Goal: Task Accomplishment & Management: Manage account settings

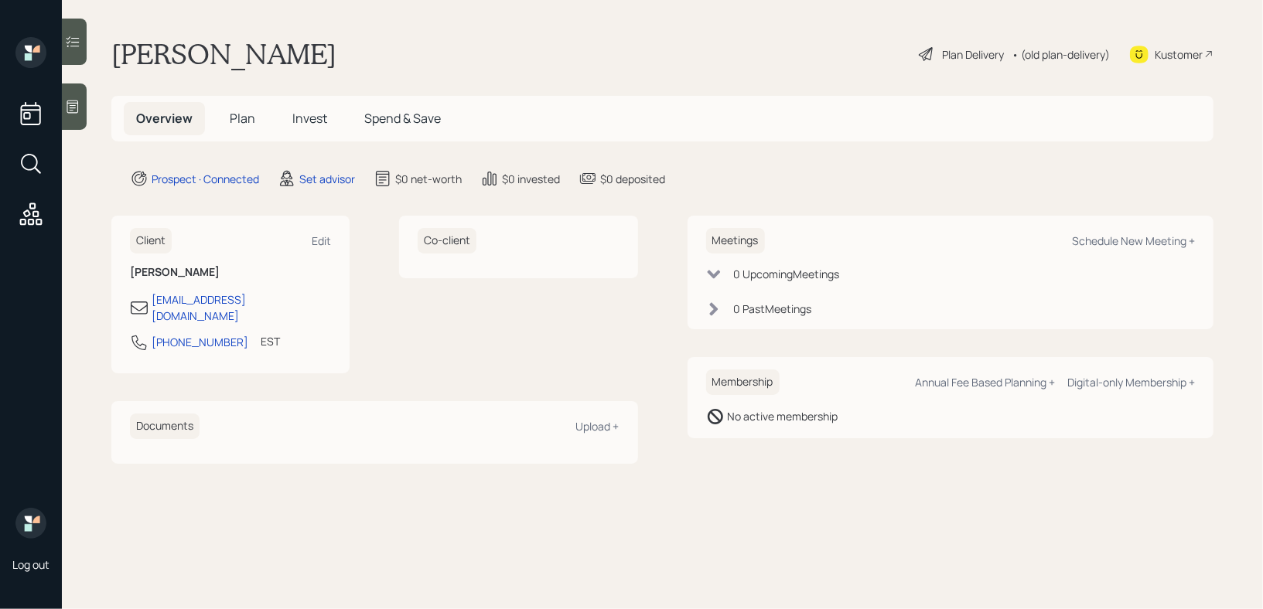
click at [73, 123] on div at bounding box center [74, 106] width 25 height 46
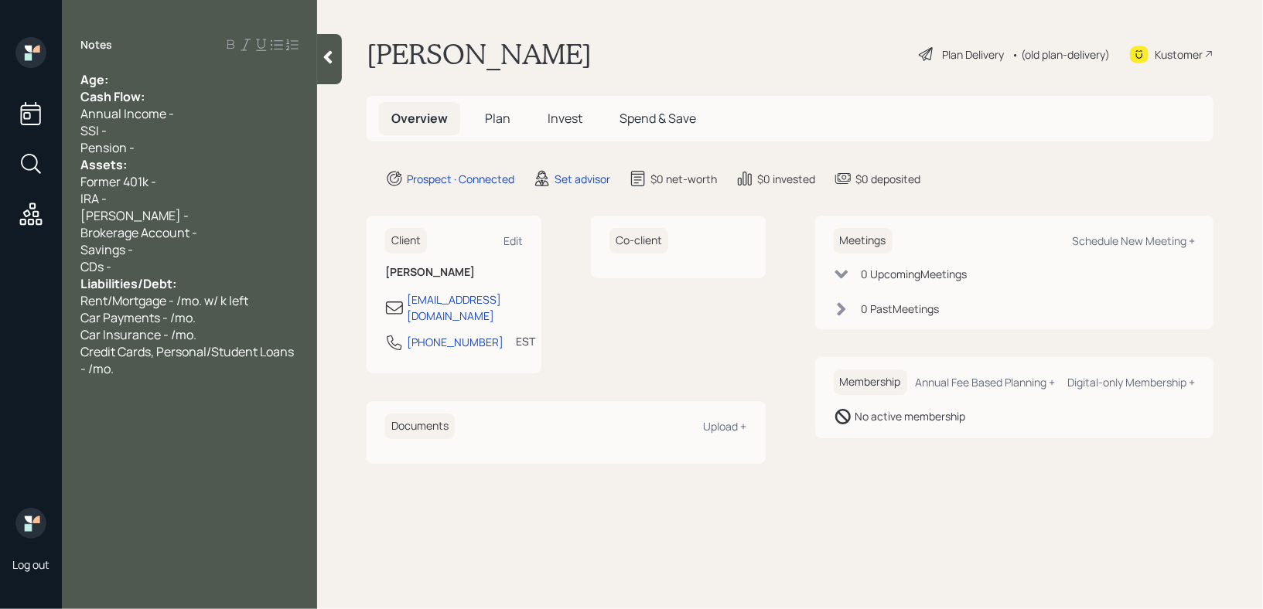
click at [180, 56] on div "Notes Age: Cash Flow: Annual Income - SSI - Pension - Assets: Former 401k - IRA…" at bounding box center [189, 314] width 255 height 554
click at [185, 82] on div "Age:" at bounding box center [189, 79] width 218 height 17
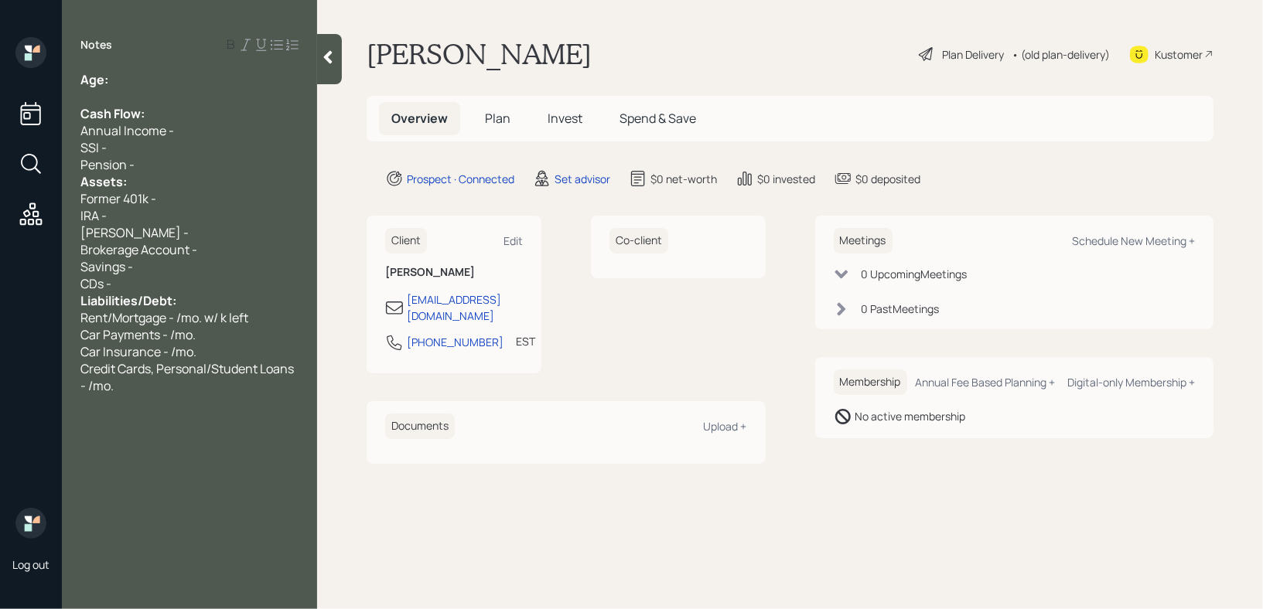
click at [172, 172] on div "Pension -" at bounding box center [189, 164] width 218 height 17
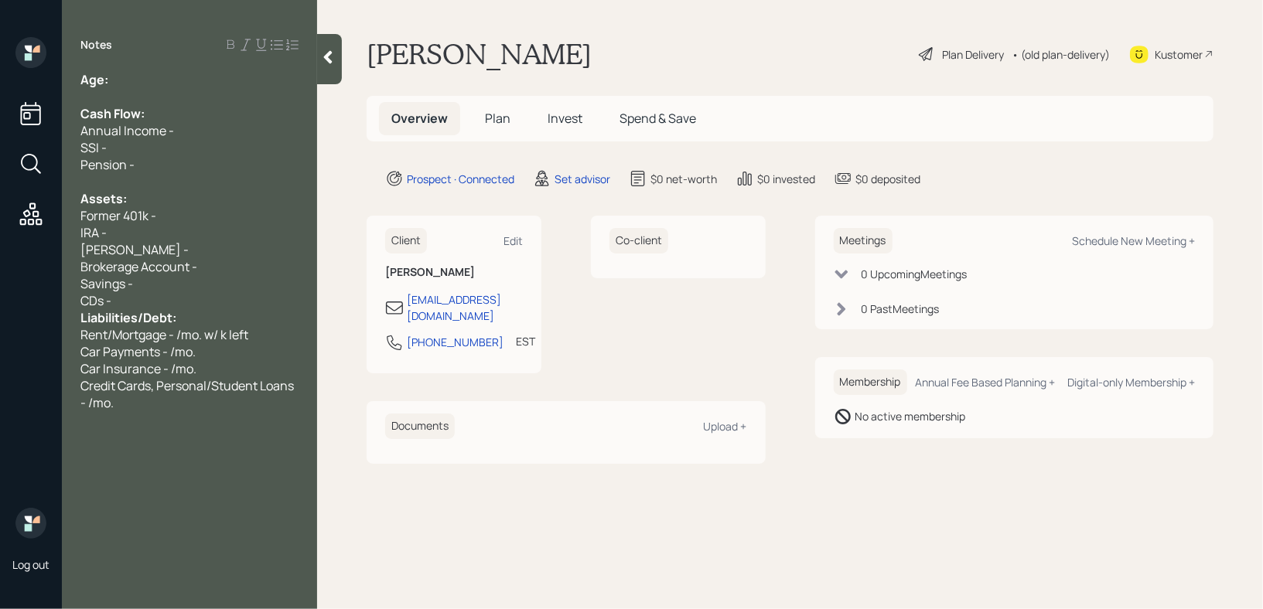
click at [158, 302] on div "CDs -" at bounding box center [189, 300] width 218 height 17
click at [158, 240] on div "IRA -" at bounding box center [189, 232] width 218 height 17
click at [158, 260] on span "Brokerage Account -" at bounding box center [138, 266] width 117 height 17
click at [169, 237] on div "IRA -" at bounding box center [189, 232] width 218 height 17
click at [187, 127] on div "Annual Income -" at bounding box center [189, 130] width 218 height 17
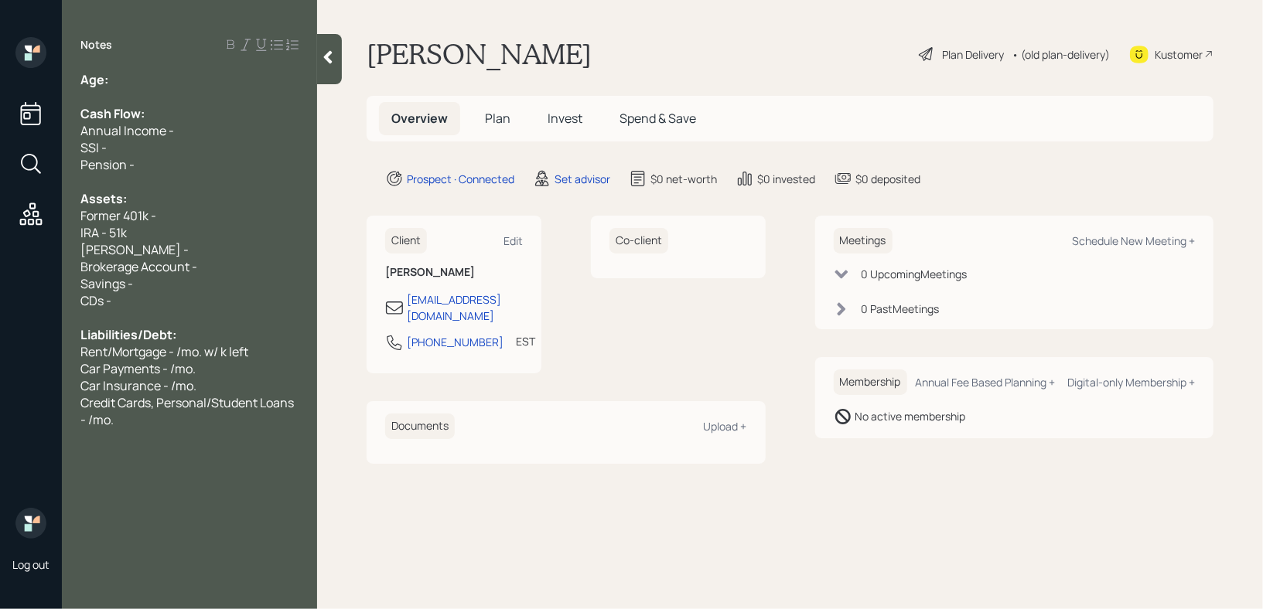
click at [184, 215] on div "Former 401k -" at bounding box center [189, 215] width 218 height 17
drag, startPoint x: 175, startPoint y: 251, endPoint x: 50, endPoint y: 251, distance: 124.5
click at [50, 251] on div "Log out Notes Age: Cash Flow: Annual Income - SSI - Pension - Assets: Former 40…" at bounding box center [631, 304] width 1263 height 609
click at [157, 244] on div "[PERSON_NAME] -" at bounding box center [189, 249] width 218 height 17
drag, startPoint x: 151, startPoint y: 244, endPoint x: 0, endPoint y: 244, distance: 150.8
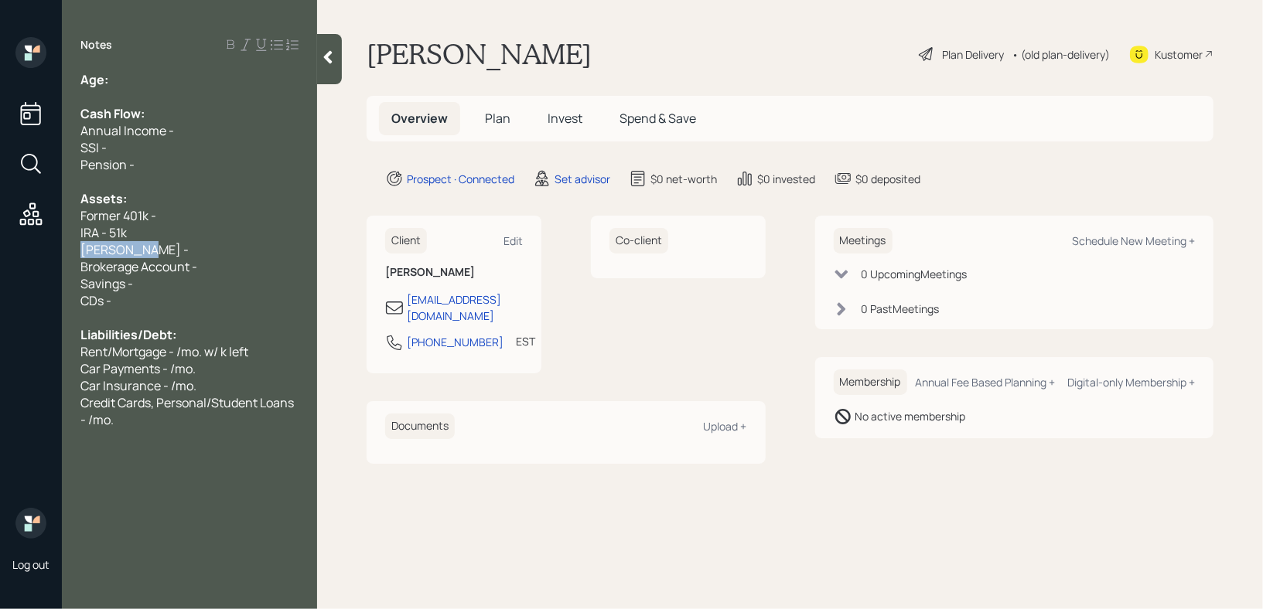
click at [0, 244] on div "Log out Notes Age: Cash Flow: Annual Income - SSI - Pension - Assets: Former 40…" at bounding box center [631, 304] width 1263 height 609
click at [138, 237] on div "IRA - 51k" at bounding box center [189, 232] width 218 height 17
drag, startPoint x: 155, startPoint y: 254, endPoint x: 40, endPoint y: 254, distance: 115.2
click at [41, 254] on div "Log out Notes Age: Cash Flow: Annual Income - SSI - Pension - Assets: Former 40…" at bounding box center [631, 304] width 1263 height 609
click at [111, 254] on span "[PERSON_NAME] -" at bounding box center [134, 249] width 108 height 17
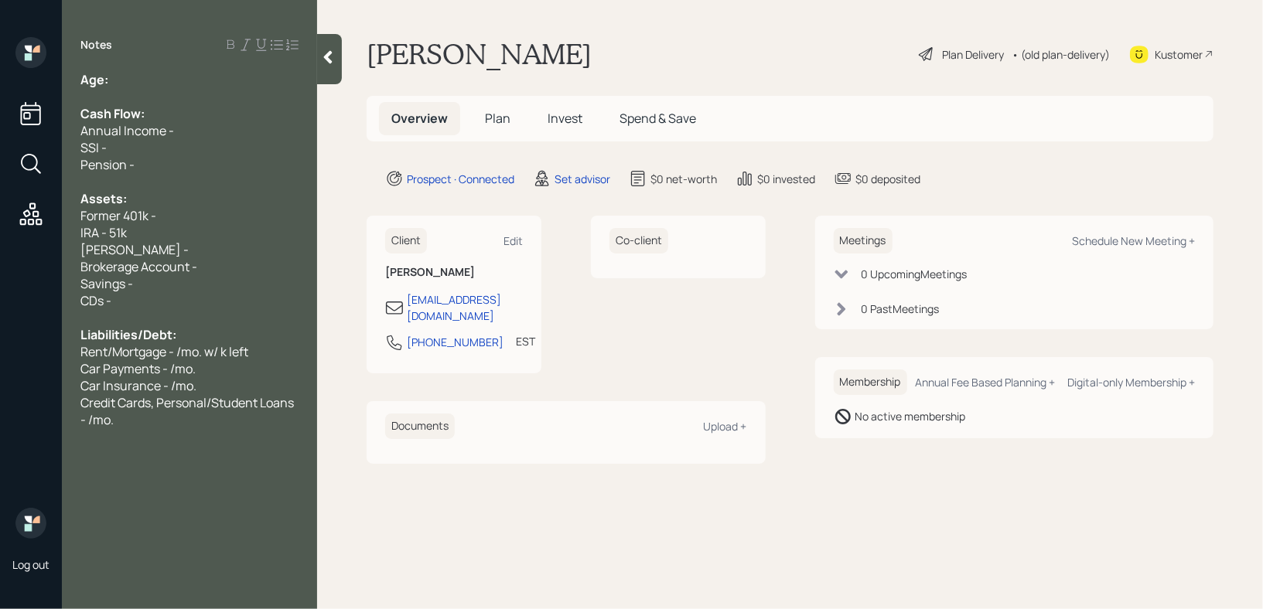
drag, startPoint x: 159, startPoint y: 250, endPoint x: 42, endPoint y: 250, distance: 117.5
click at [58, 250] on div "Log out Notes Age: Cash Flow: Annual Income - SSI - Pension - Assets: Former 40…" at bounding box center [631, 304] width 1263 height 609
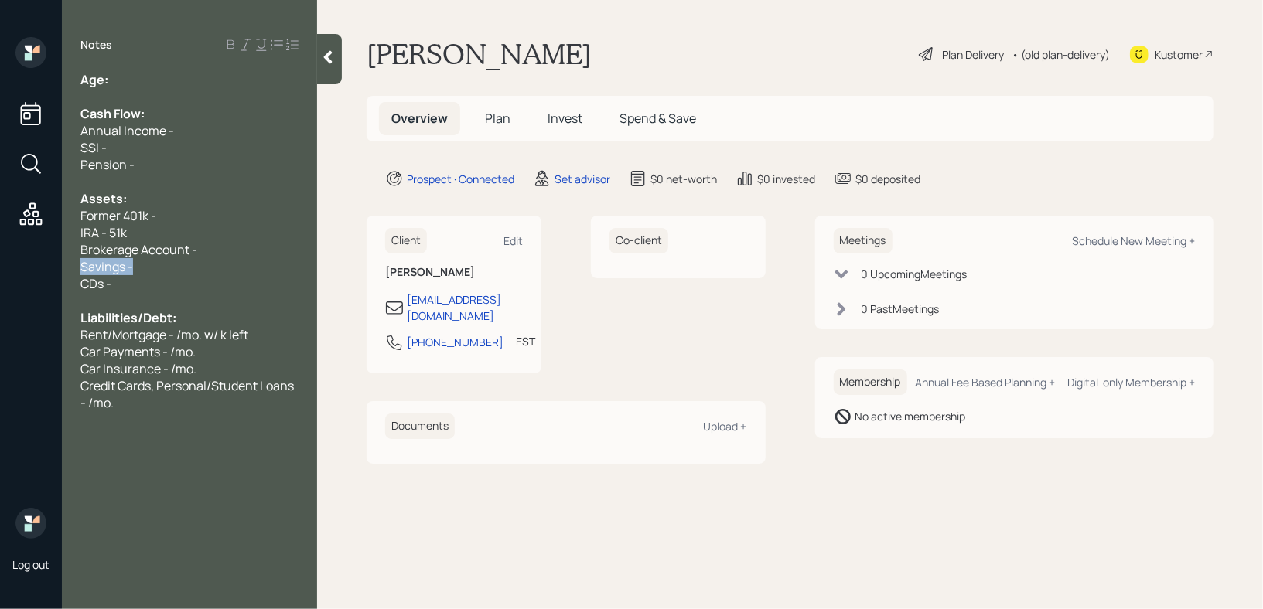
drag, startPoint x: 178, startPoint y: 265, endPoint x: 0, endPoint y: 272, distance: 178.0
click at [0, 272] on div "Log out Notes Age: Cash Flow: Annual Income - SSI - Pension - Assets: Former 40…" at bounding box center [631, 304] width 1263 height 609
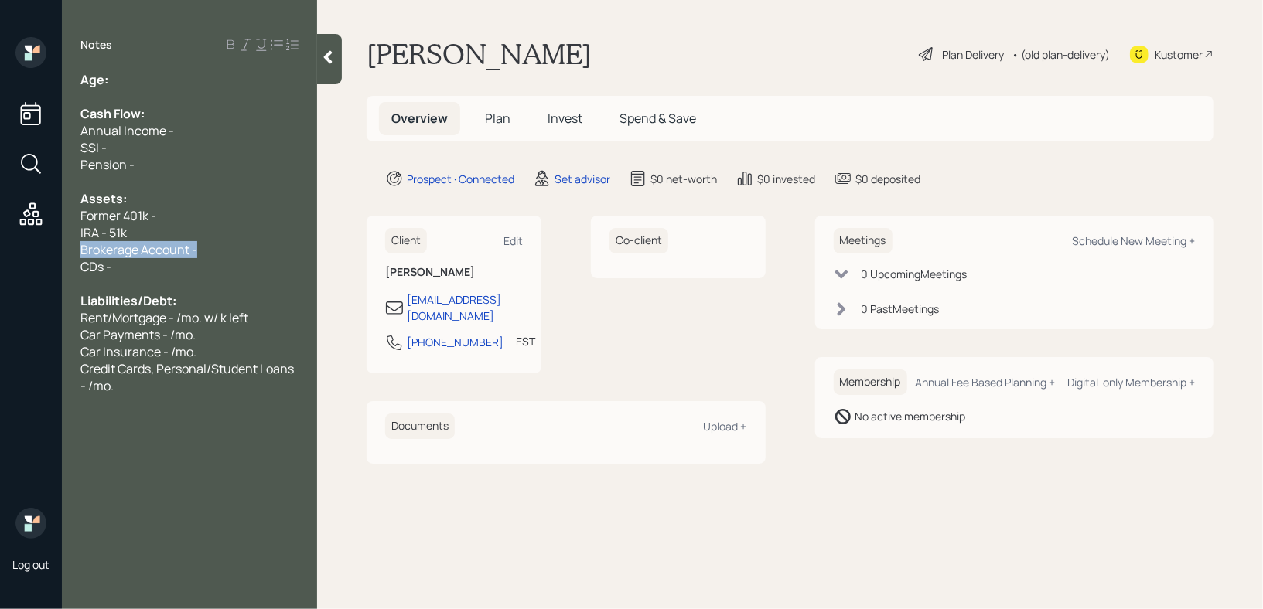
drag, startPoint x: 214, startPoint y: 246, endPoint x: 0, endPoint y: 246, distance: 214.2
click at [0, 246] on div "Log out Notes Age: Cash Flow: Annual Income - SSI - Pension - Assets: Former 40…" at bounding box center [631, 304] width 1263 height 609
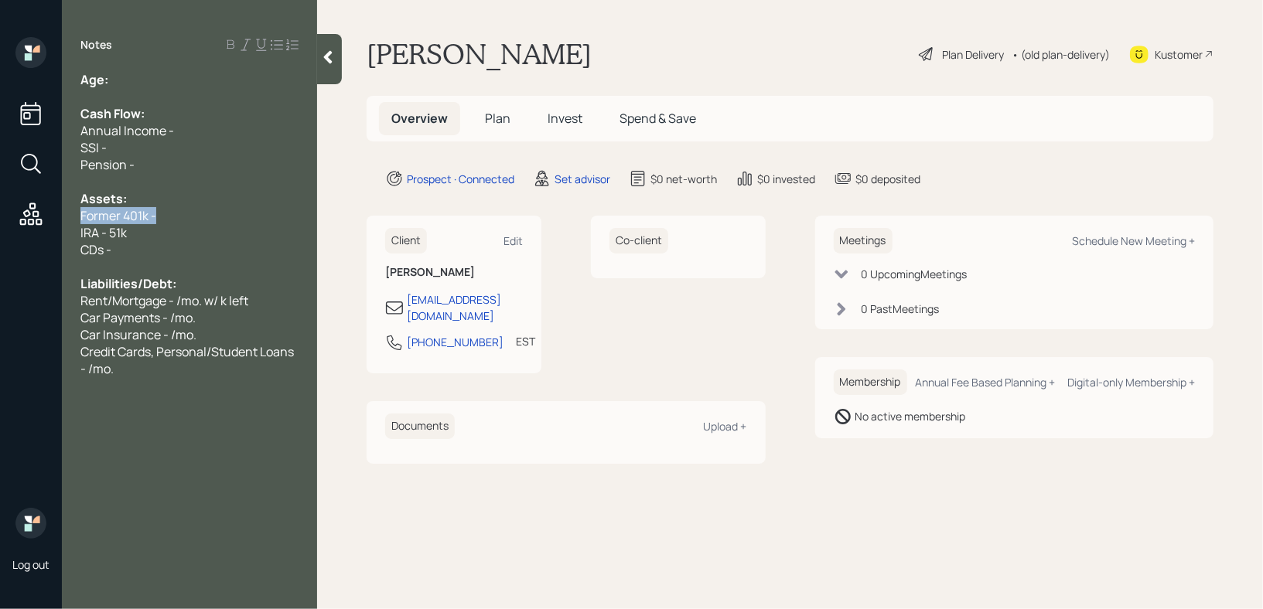
drag, startPoint x: 216, startPoint y: 218, endPoint x: 0, endPoint y: 218, distance: 215.7
click at [0, 218] on div "Log out Notes Age: Cash Flow: Annual Income - SSI - Pension - Assets: Former 40…" at bounding box center [631, 304] width 1263 height 609
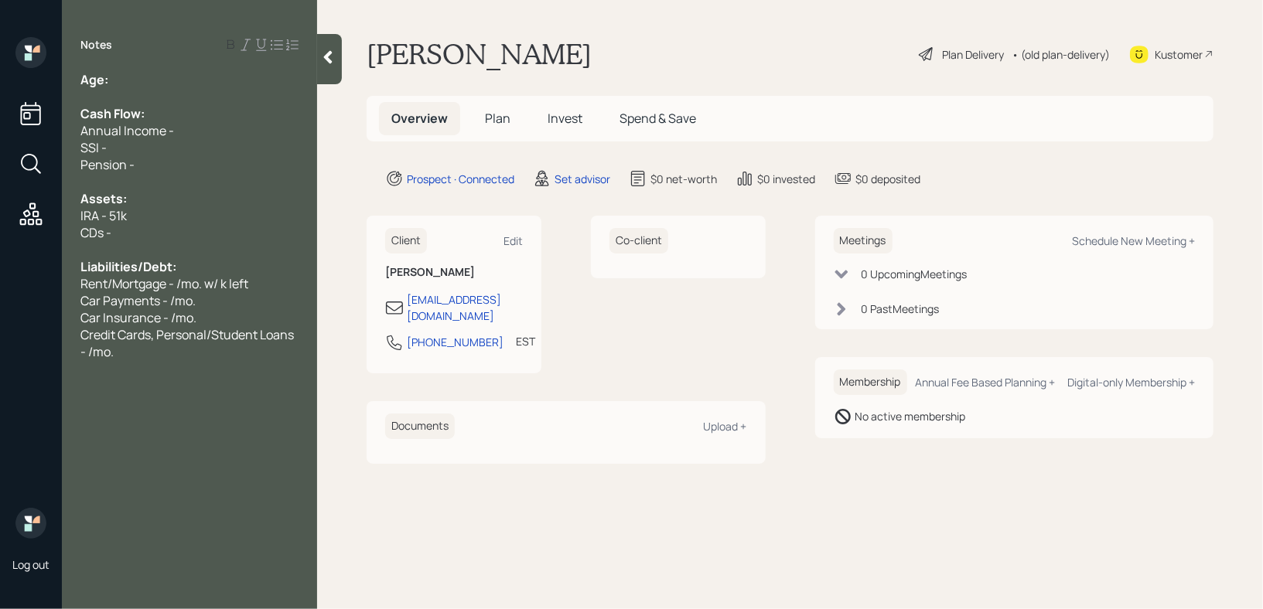
click at [143, 226] on div "CDs -" at bounding box center [189, 232] width 218 height 17
drag, startPoint x: 151, startPoint y: 228, endPoint x: 0, endPoint y: 228, distance: 150.8
click at [0, 228] on div "Log out Notes Age: Cash Flow: Annual Income - SSI - Pension - Assets: IRA - 51k…" at bounding box center [631, 304] width 1263 height 609
click at [179, 236] on div "CDs -" at bounding box center [189, 232] width 218 height 17
click at [176, 179] on div at bounding box center [189, 181] width 218 height 17
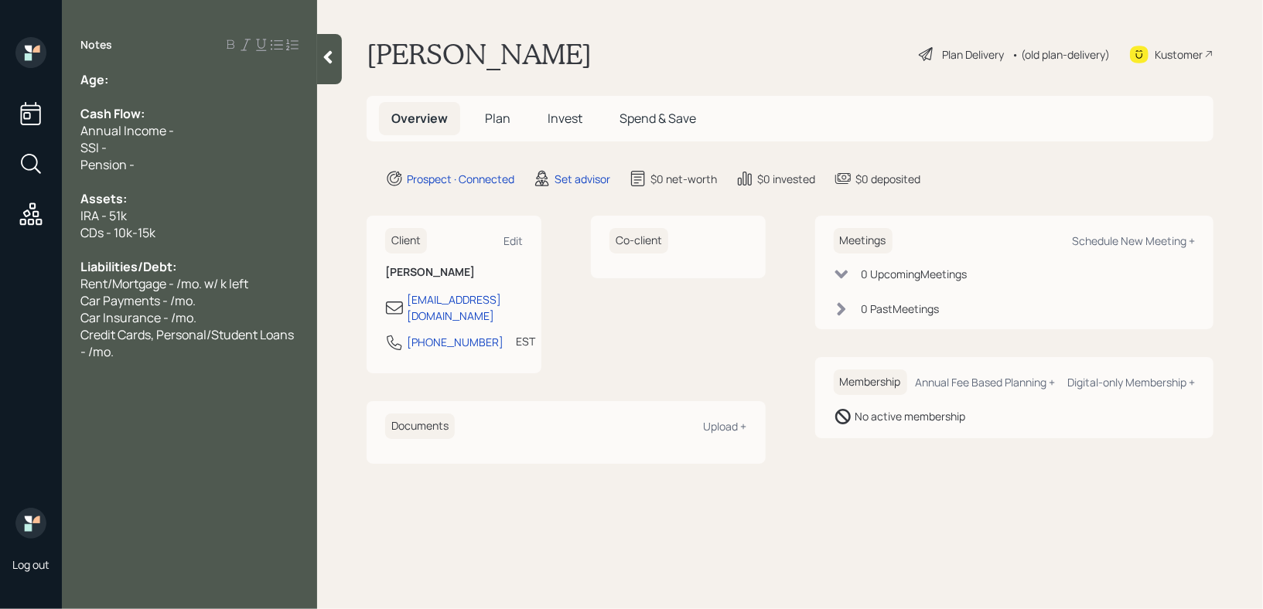
click at [200, 142] on div "SSI -" at bounding box center [189, 147] width 218 height 17
click at [197, 62] on div "Notes Age: Cash Flow: Annual Income - SSI - Pension - Assets: IRA - 51k CDs - 1…" at bounding box center [189, 314] width 255 height 554
click at [197, 73] on div "Age:" at bounding box center [189, 79] width 218 height 17
click at [182, 87] on div "Age: [DEMOGRAPHIC_DATA]" at bounding box center [189, 79] width 218 height 17
drag, startPoint x: 179, startPoint y: 86, endPoint x: 111, endPoint y: 85, distance: 67.3
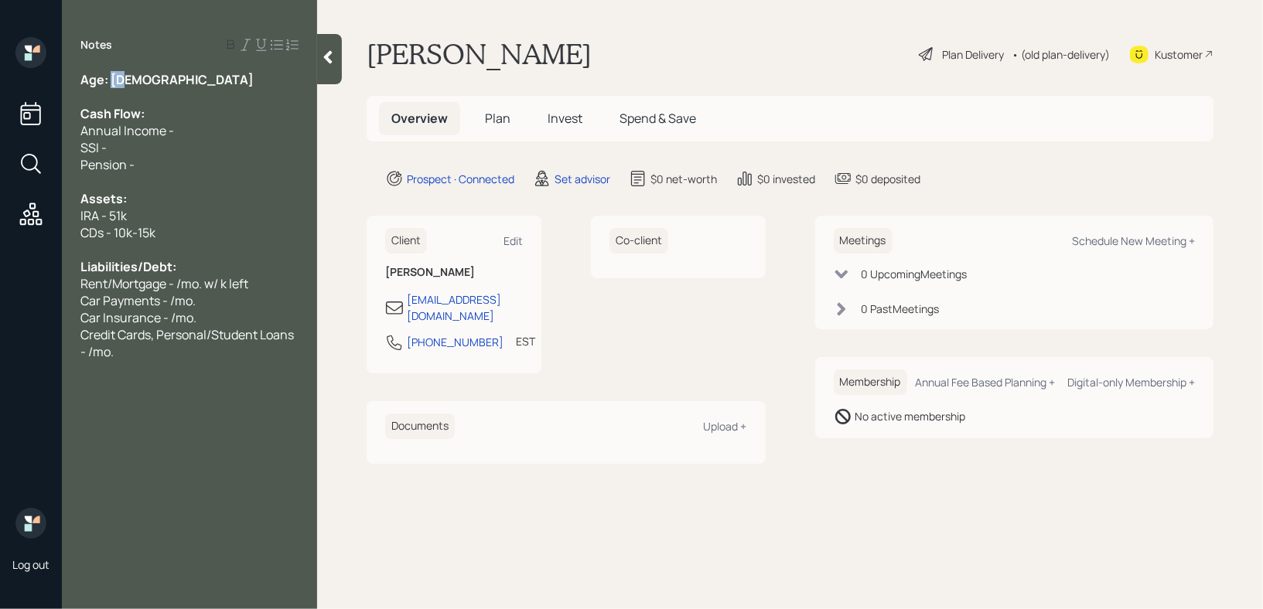
click at [111, 85] on div "Age: [DEMOGRAPHIC_DATA]" at bounding box center [189, 79] width 218 height 17
click at [155, 295] on span "Car Payments - /mo." at bounding box center [137, 300] width 115 height 17
click at [163, 188] on div at bounding box center [189, 181] width 218 height 17
click at [167, 162] on div "Pension -" at bounding box center [189, 164] width 218 height 17
click at [210, 332] on span "Credit Cards, Personal/Student Loans - /mo." at bounding box center [188, 343] width 216 height 34
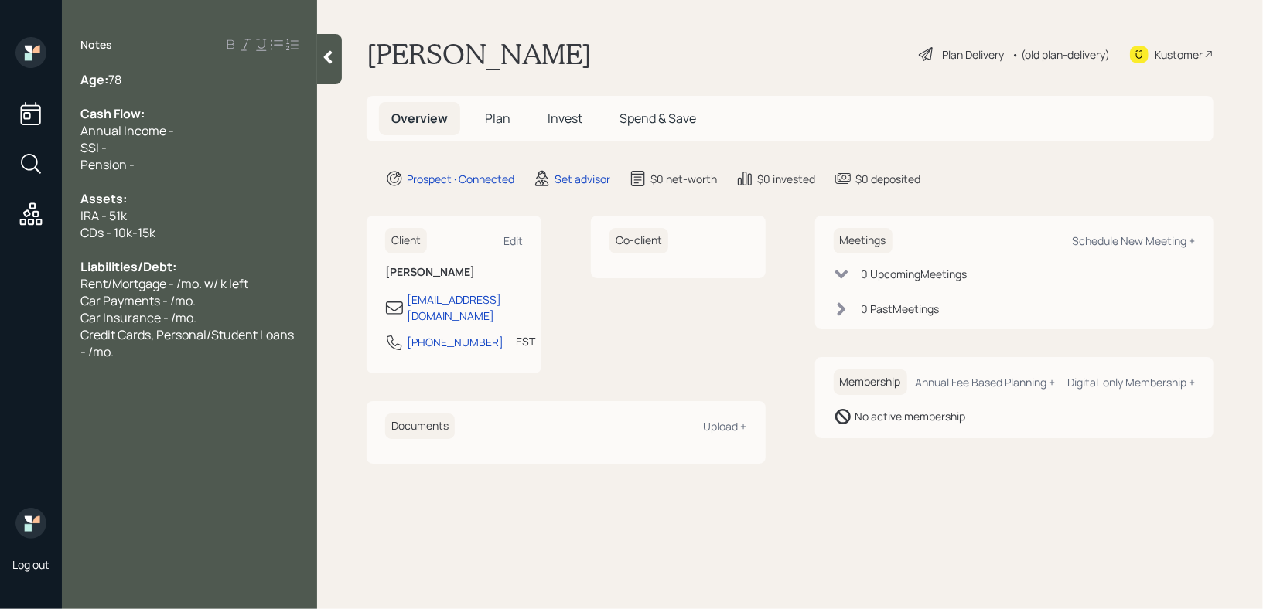
click at [180, 360] on div "Credit Cards, Personal/Student Loans - /mo." at bounding box center [189, 343] width 218 height 34
drag, startPoint x: 115, startPoint y: 290, endPoint x: 0, endPoint y: 290, distance: 115.2
click at [8, 290] on div "Log out Notes Age: [DEMOGRAPHIC_DATA] Cash Flow: Annual Income - SSI - Pension …" at bounding box center [631, 304] width 1263 height 609
click at [101, 347] on span "Credit Cards, Personal/Student Loans - /mo." at bounding box center [188, 343] width 216 height 34
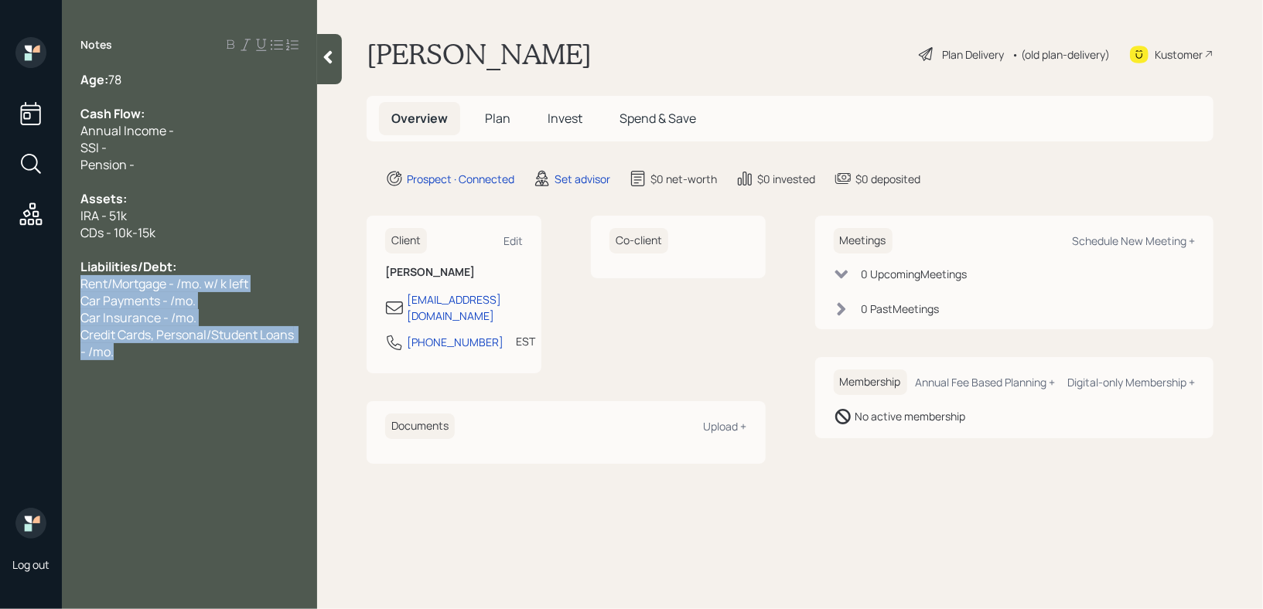
drag, startPoint x: 117, startPoint y: 355, endPoint x: 62, endPoint y: 291, distance: 84.4
click at [62, 291] on div "Age: [DEMOGRAPHIC_DATA] Cash Flow: Annual Income - SSI - Pension - Assets: IRA …" at bounding box center [189, 215] width 255 height 289
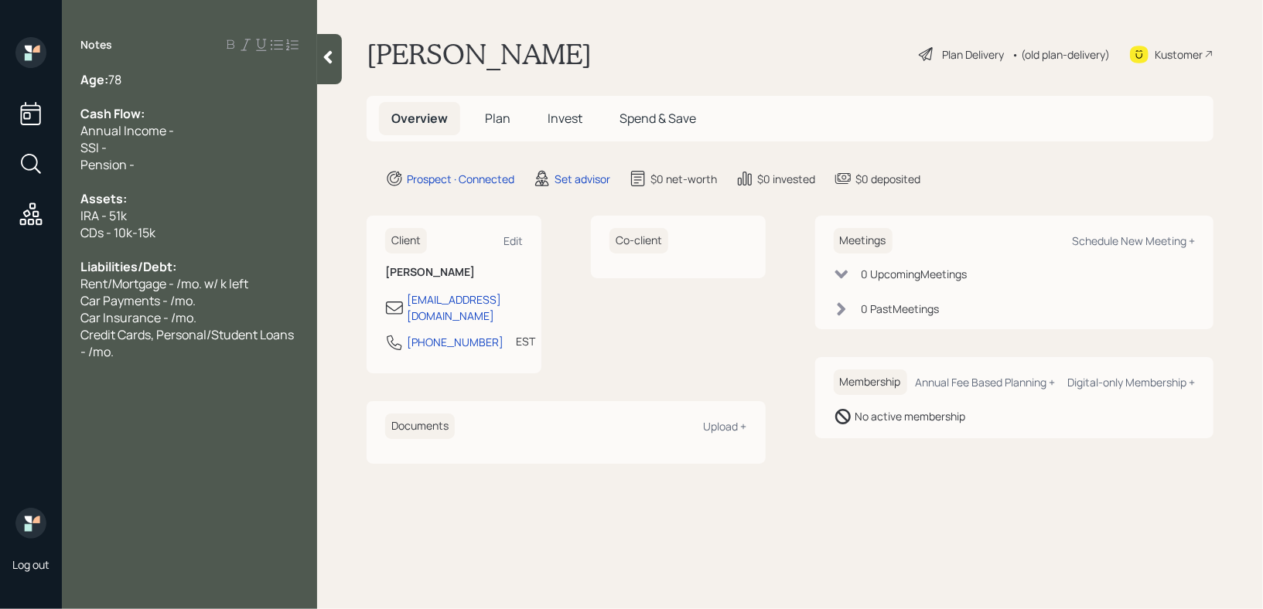
click at [98, 289] on span "Rent/Mortgage - /mo. w/ k left" at bounding box center [164, 283] width 168 height 17
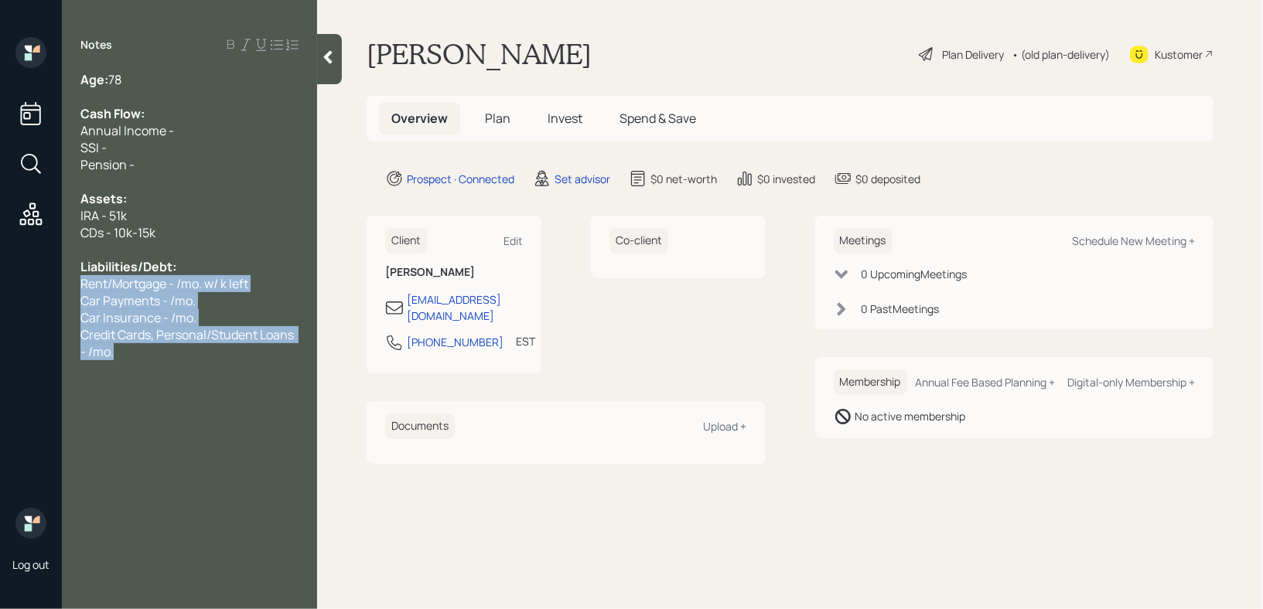
drag, startPoint x: 128, startPoint y: 356, endPoint x: 70, endPoint y: 293, distance: 85.3
click at [70, 293] on div "Age: [DEMOGRAPHIC_DATA] Cash Flow: Annual Income - SSI - Pension - Assets: IRA …" at bounding box center [189, 215] width 255 height 289
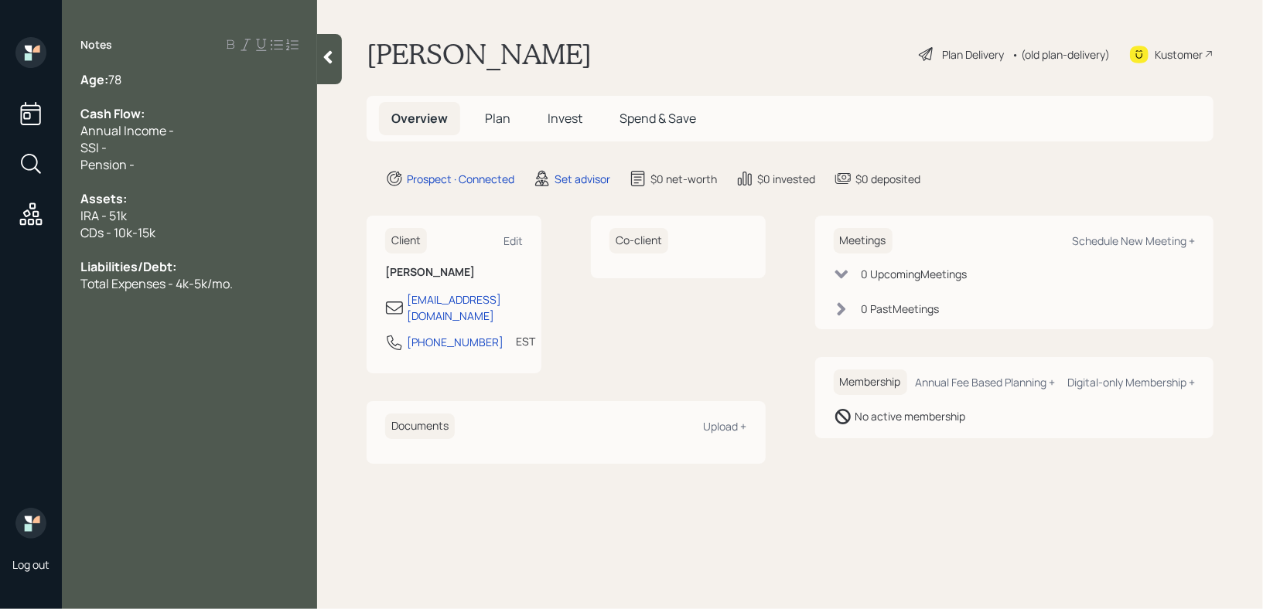
click at [87, 241] on span "CDs - 10k-15k" at bounding box center [117, 232] width 75 height 17
click at [209, 241] on div "CDs - 10k-15k" at bounding box center [189, 232] width 218 height 17
click at [213, 172] on div "Pension -" at bounding box center [189, 164] width 218 height 17
click at [229, 124] on div "Annual Income -" at bounding box center [189, 130] width 218 height 17
drag, startPoint x: 206, startPoint y: 140, endPoint x: 0, endPoint y: 140, distance: 206.4
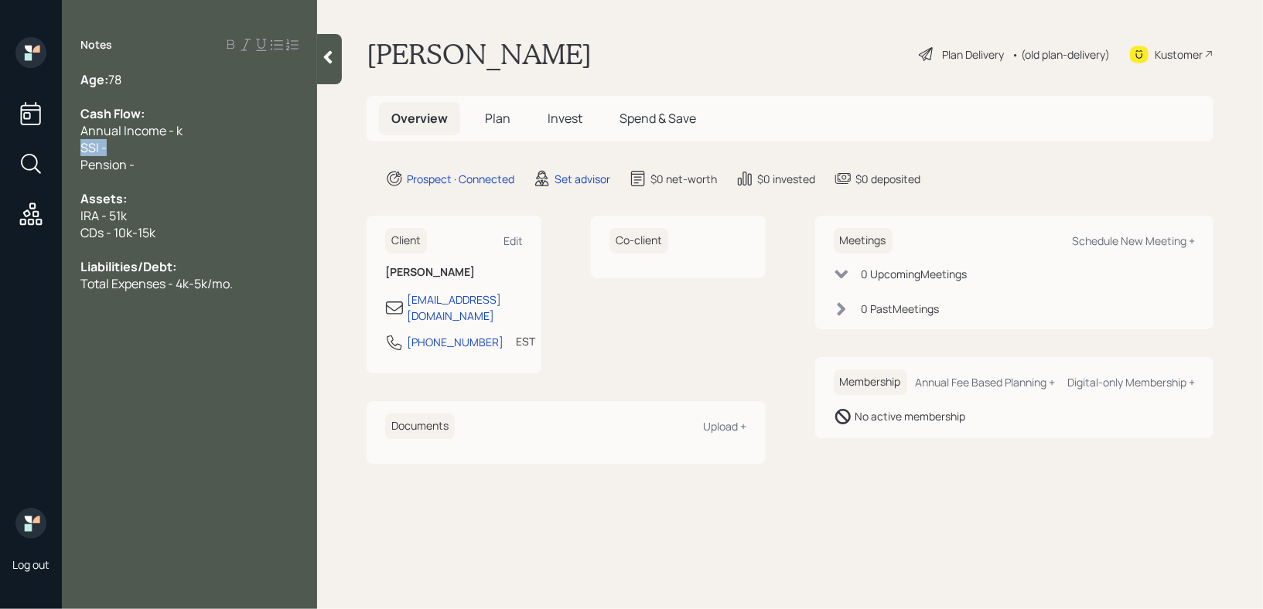
click at [0, 140] on div "Log out Notes Age: [DEMOGRAPHIC_DATA] Cash Flow: Annual Income - k SSI - Pensio…" at bounding box center [631, 304] width 1263 height 609
click at [223, 114] on div "Cash Flow:" at bounding box center [189, 113] width 218 height 17
drag, startPoint x: 236, startPoint y: 130, endPoint x: 29, endPoint y: 130, distance: 207.2
click at [29, 130] on div "Log out Notes Age: [DEMOGRAPHIC_DATA] Cash Flow: Annual Income - k SSI - Pensio…" at bounding box center [631, 304] width 1263 height 609
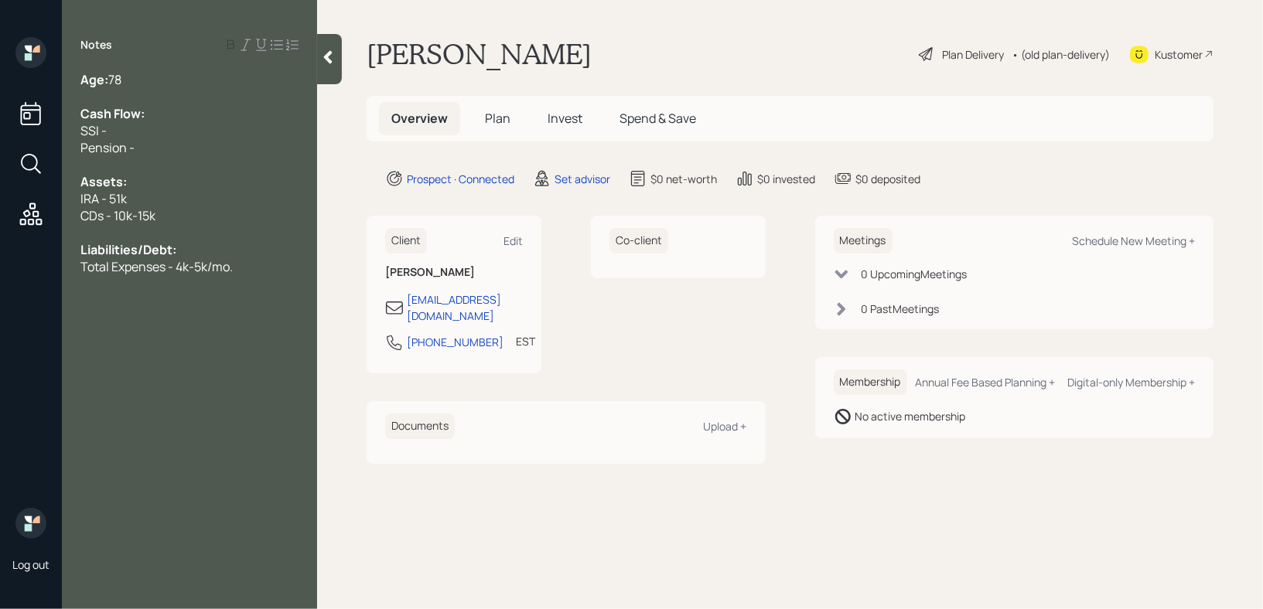
click at [138, 124] on div "SSI -" at bounding box center [189, 130] width 218 height 17
click at [150, 70] on div "Notes Age: [DEMOGRAPHIC_DATA] Cash Flow: SSI - 2.7k/mo. Pension - Assets: IRA -…" at bounding box center [189, 314] width 255 height 554
click at [148, 82] on div "Age: [DEMOGRAPHIC_DATA]" at bounding box center [189, 79] width 218 height 17
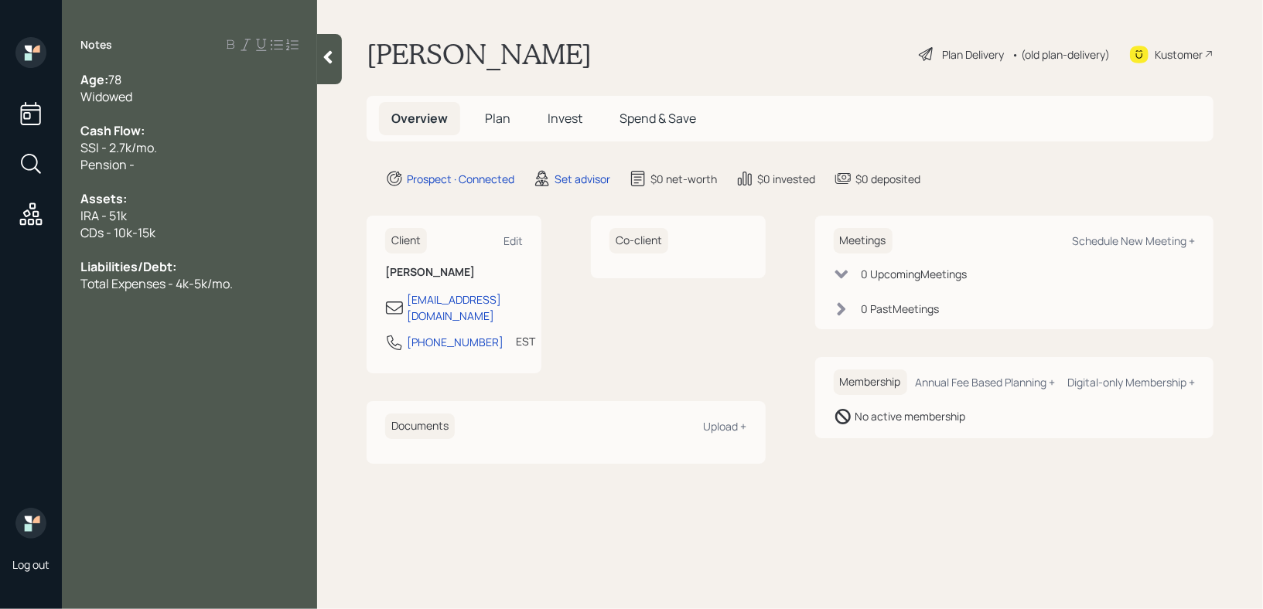
click at [158, 156] on div "Pension -" at bounding box center [189, 164] width 218 height 17
click at [230, 165] on span "Late Husband's Pension - /mo." at bounding box center [165, 164] width 171 height 17
click at [294, 167] on div "Late Husband's Pension - 880/mo." at bounding box center [189, 164] width 218 height 17
click at [255, 213] on div "IRA - 51k" at bounding box center [189, 215] width 218 height 17
click at [252, 184] on div at bounding box center [189, 181] width 218 height 17
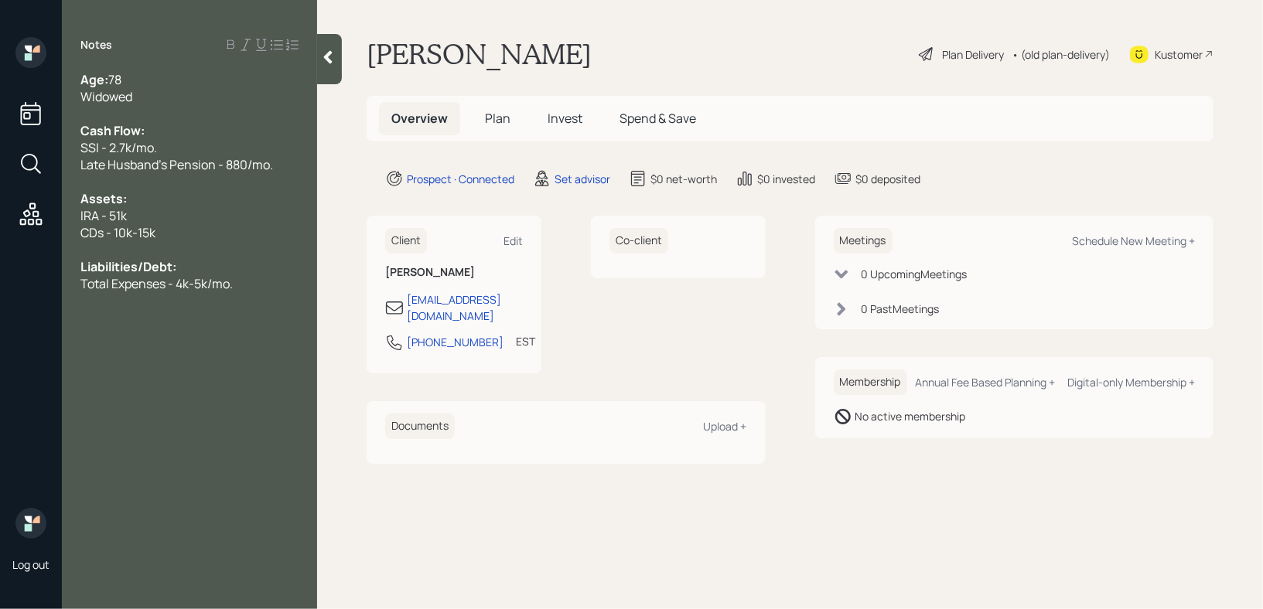
click at [272, 171] on span "Late Husband's Pension - 880/mo." at bounding box center [176, 164] width 193 height 17
click at [341, 57] on div at bounding box center [329, 59] width 25 height 50
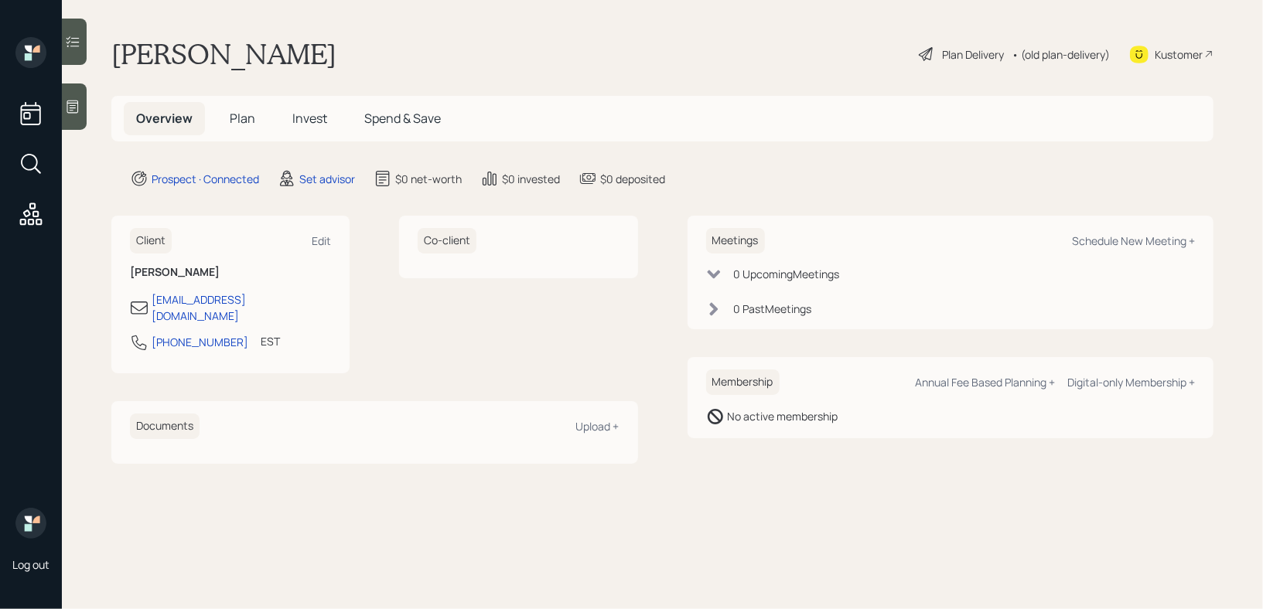
click at [83, 87] on div at bounding box center [74, 106] width 25 height 46
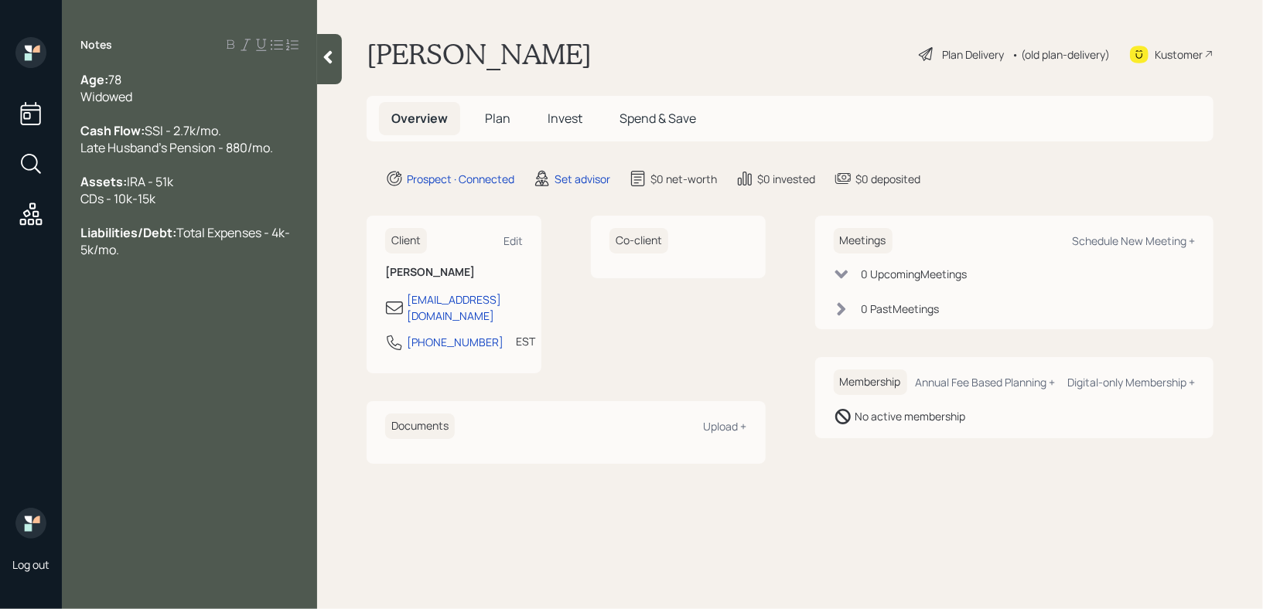
click at [327, 74] on div at bounding box center [329, 59] width 25 height 50
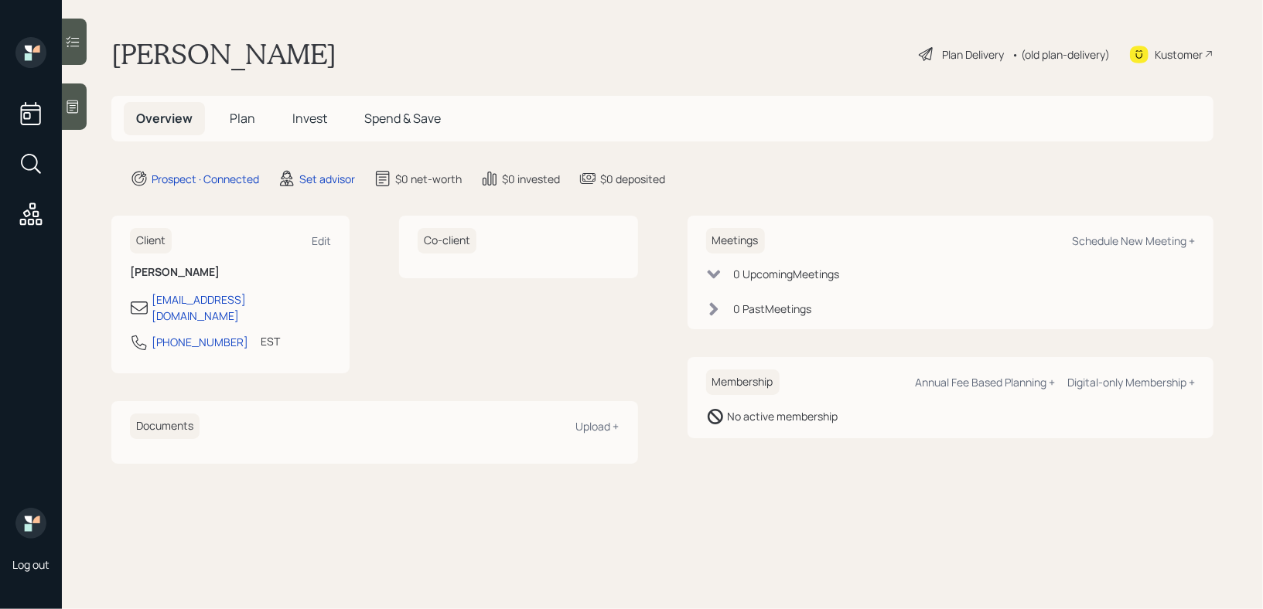
click at [724, 119] on div "Overview Plan Invest Spend & Save" at bounding box center [662, 119] width 1102 height 46
click at [82, 121] on div at bounding box center [74, 106] width 25 height 46
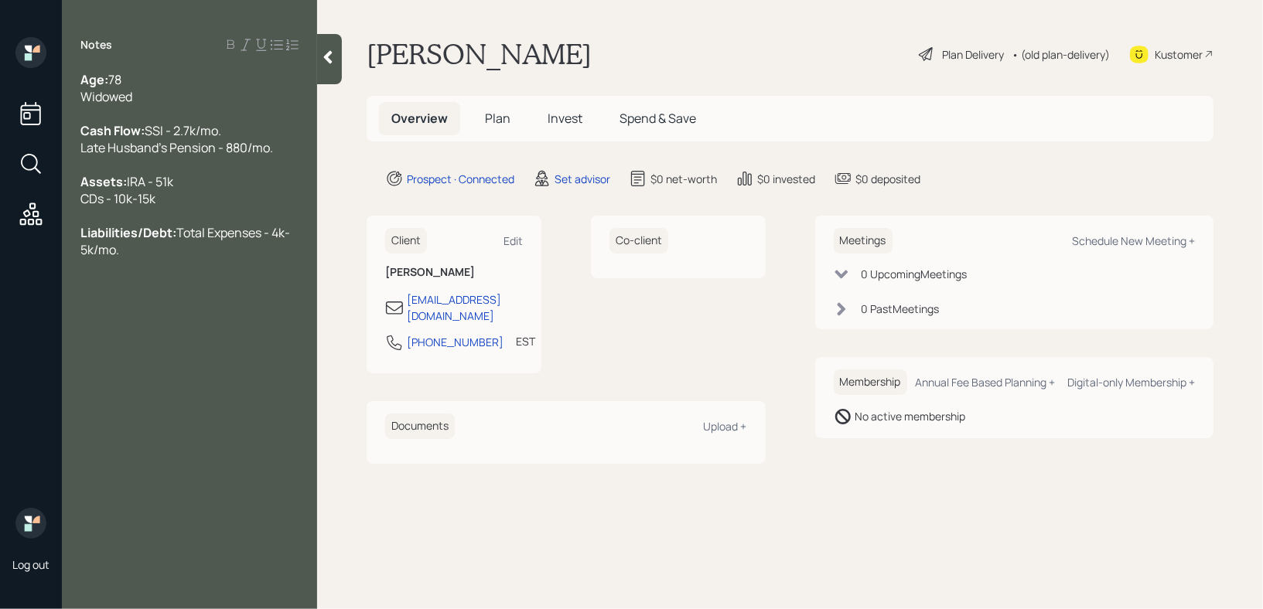
click at [320, 76] on div at bounding box center [329, 59] width 25 height 50
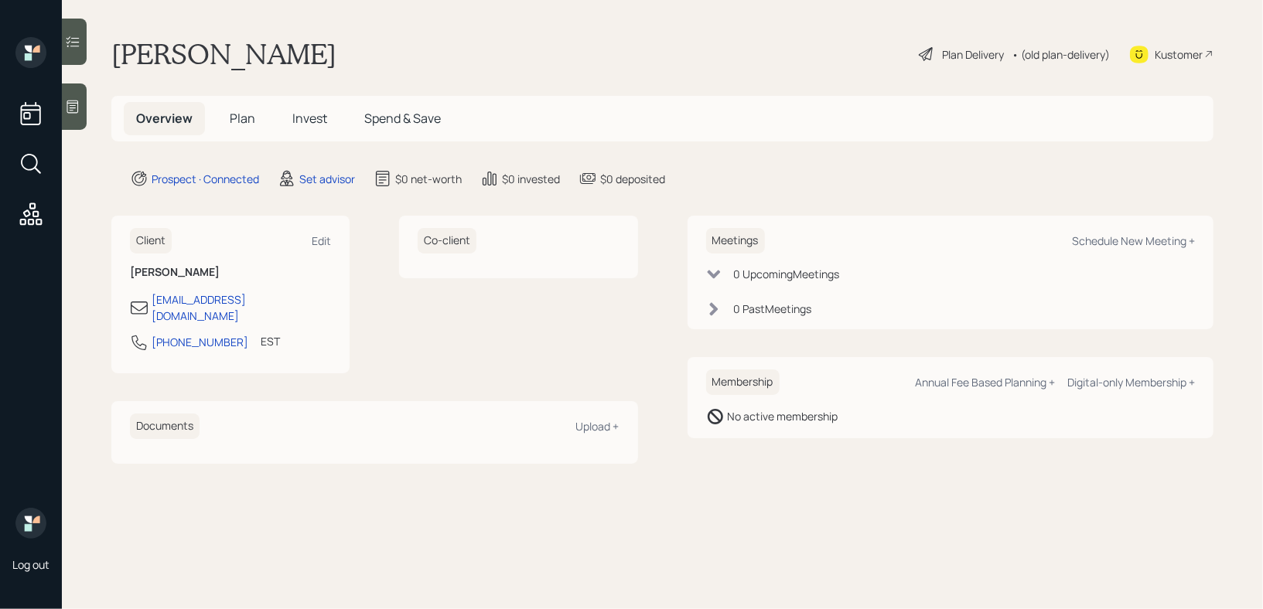
click at [77, 99] on icon at bounding box center [72, 106] width 15 height 15
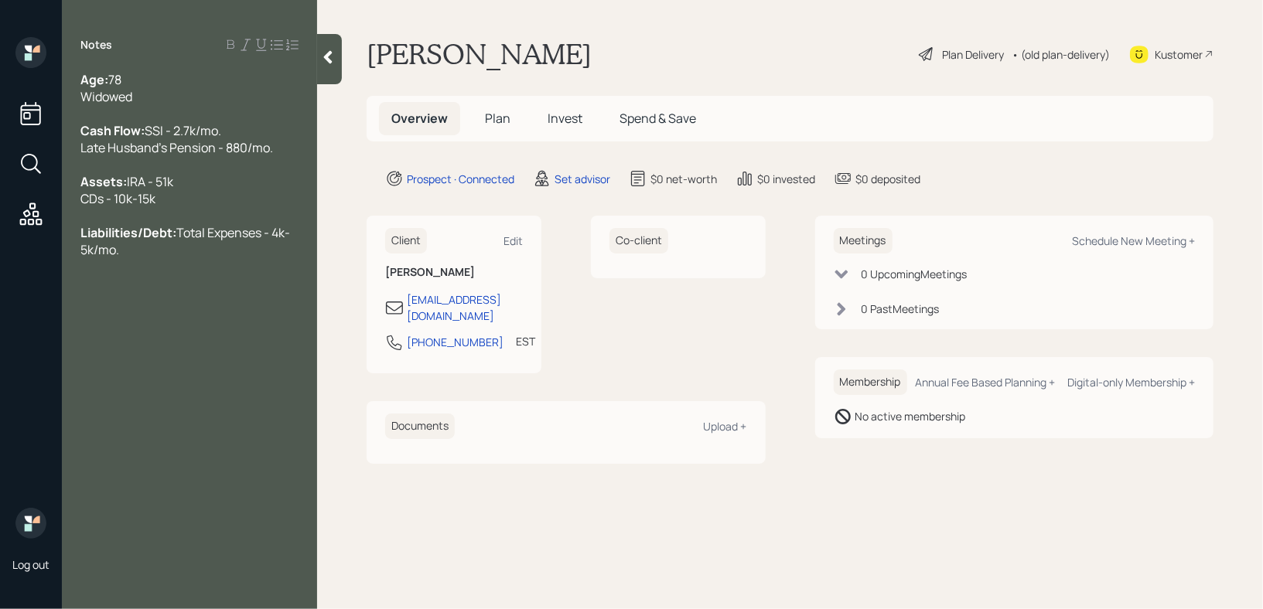
click at [195, 206] on div "Assets: IRA - 51k CDs - 10k-15k" at bounding box center [189, 190] width 218 height 34
click at [195, 207] on div "Assets: IRA - 51k CDs - 10k-15k" at bounding box center [189, 190] width 218 height 34
click at [325, 53] on icon at bounding box center [327, 56] width 15 height 15
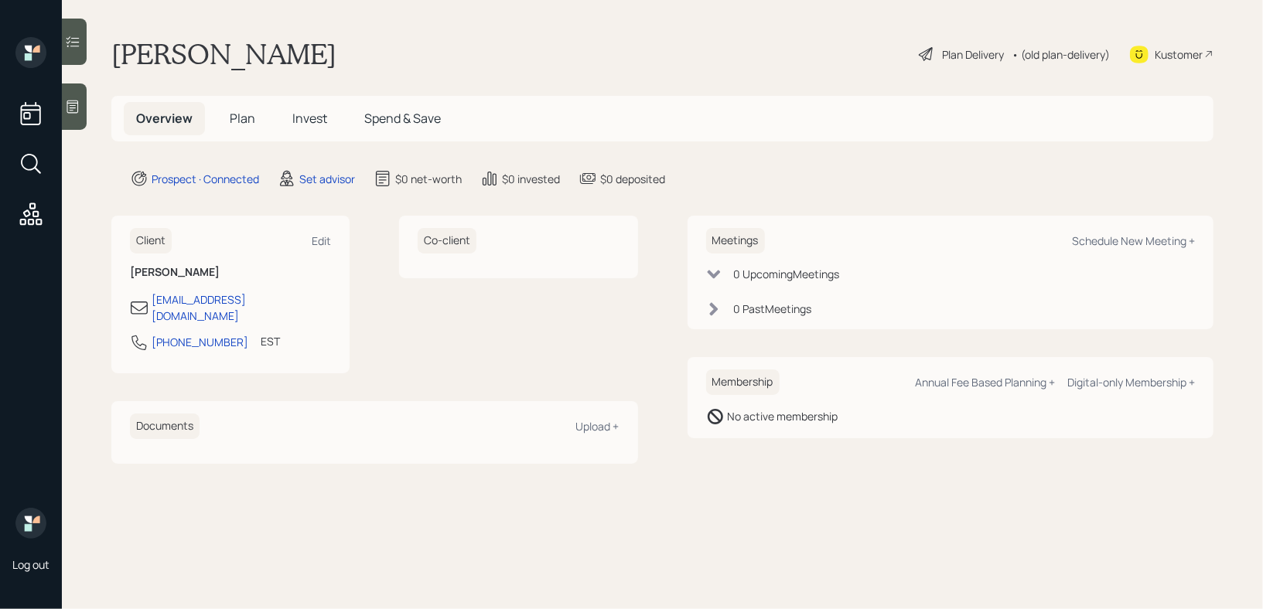
click at [1140, 250] on div "Meetings Schedule New Meeting +" at bounding box center [950, 241] width 489 height 26
click at [1142, 244] on div "Schedule New Meeting +" at bounding box center [1133, 240] width 123 height 15
select select "round-[PERSON_NAME]"
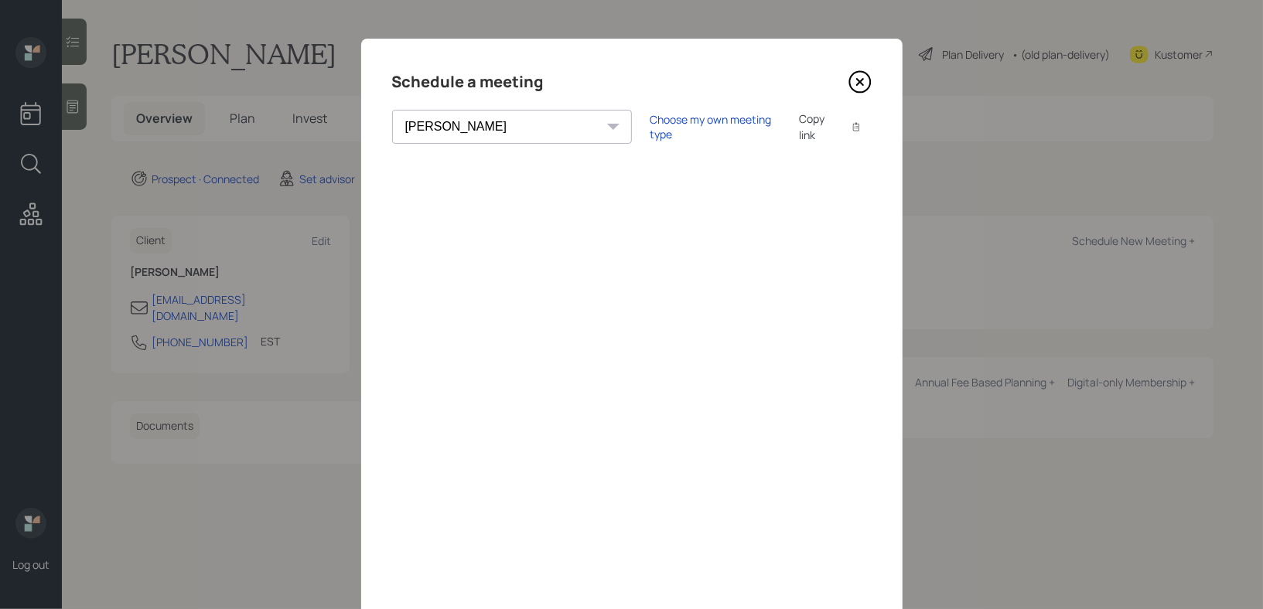
click at [861, 83] on icon at bounding box center [859, 82] width 6 height 6
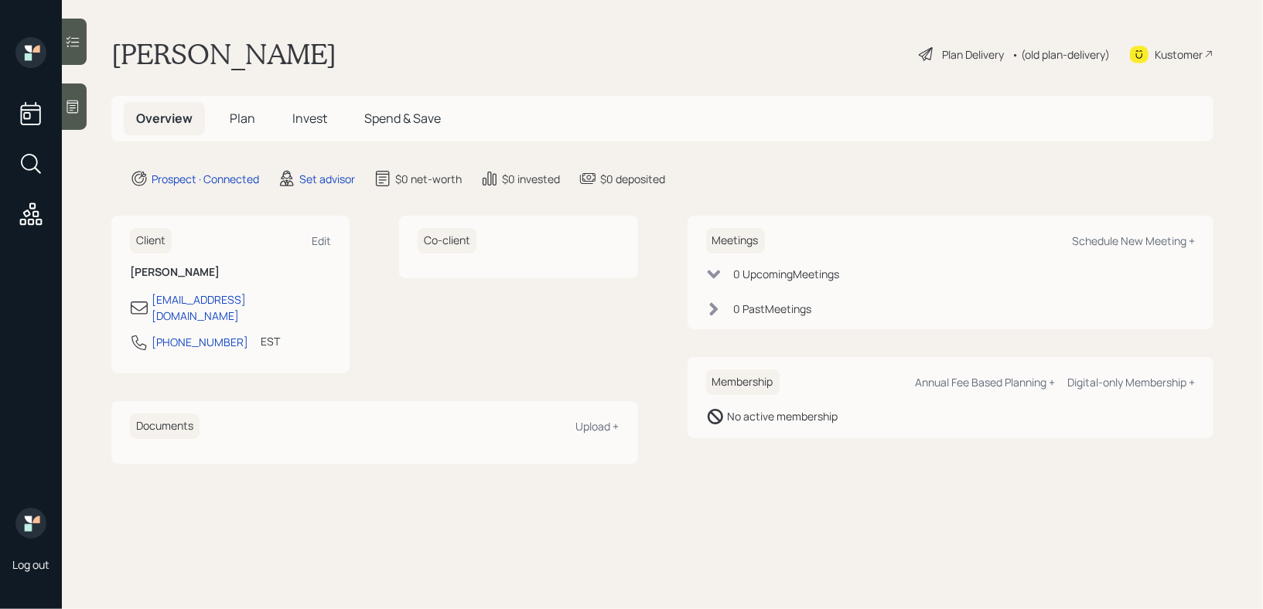
click at [77, 124] on div at bounding box center [74, 106] width 25 height 46
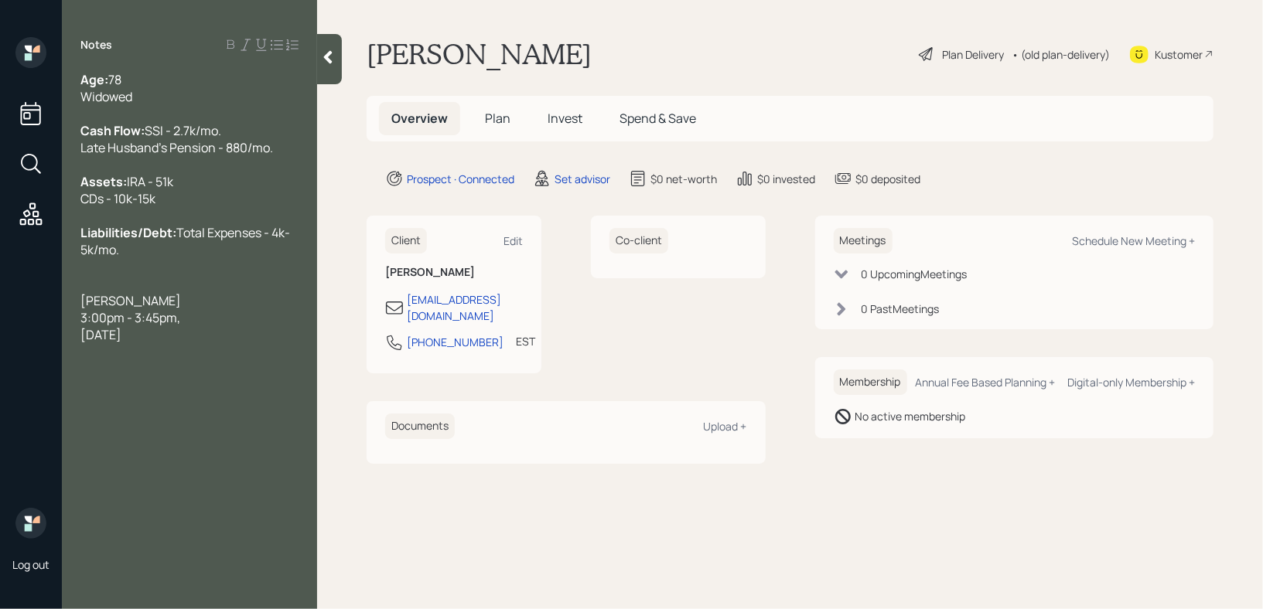
click at [1189, 50] on div "Kustomer" at bounding box center [1178, 54] width 48 height 16
click at [220, 82] on div "Age: [DEMOGRAPHIC_DATA] Widowed" at bounding box center [189, 88] width 218 height 34
click at [251, 385] on div "Notes Age: [DEMOGRAPHIC_DATA] (Zoom friendly) Widowed Cash Flow: SSI - 2.7k/mo.…" at bounding box center [189, 314] width 255 height 554
drag, startPoint x: 257, startPoint y: 377, endPoint x: 40, endPoint y: 331, distance: 222.0
click at [40, 331] on div "Log out Notes Age: [DEMOGRAPHIC_DATA] (Zoom friendly) Widowed Cash Flow: SSI - …" at bounding box center [631, 304] width 1263 height 609
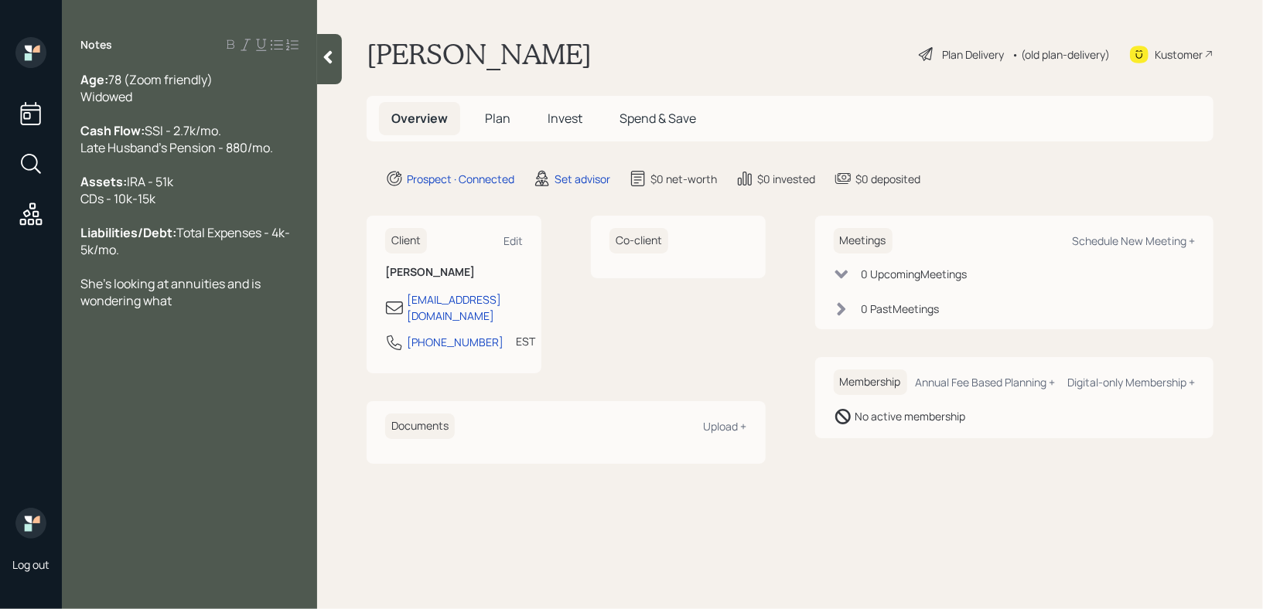
click at [166, 207] on div "Assets: IRA - 51k CDs - 10k-15k" at bounding box center [189, 190] width 218 height 34
click at [196, 309] on div "She's looking at annuities and is wondering what" at bounding box center [189, 292] width 218 height 34
click at [84, 309] on span "She's looking at annuities and is wondering what her options are" at bounding box center [171, 292] width 182 height 34
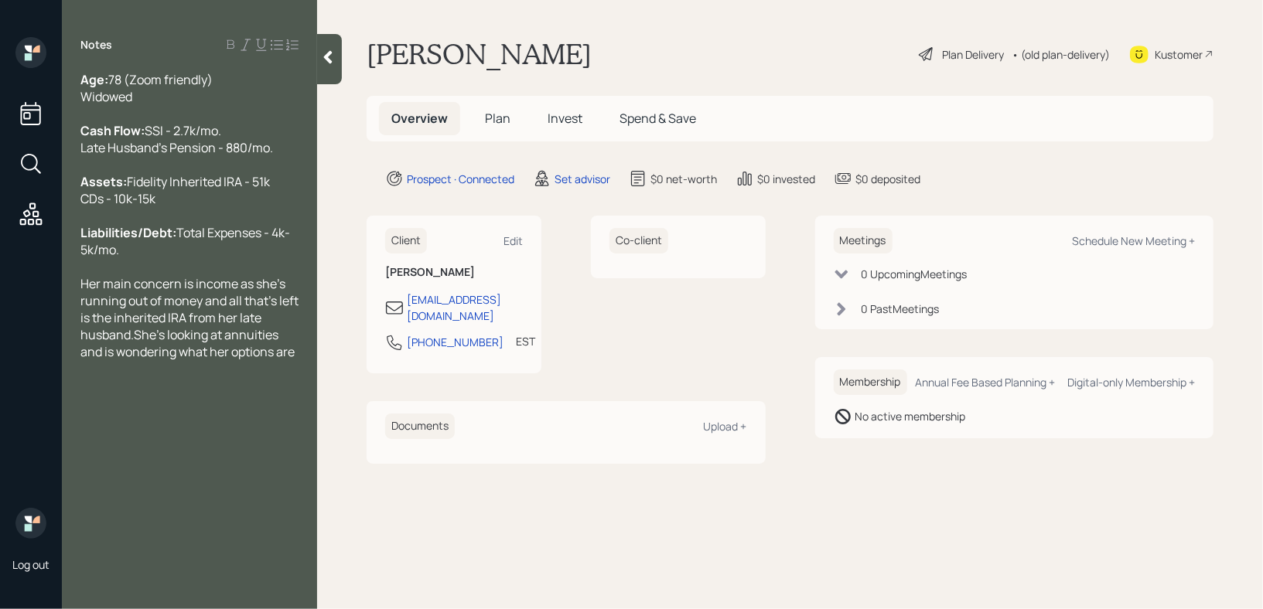
click at [297, 360] on div "Her main concern is income as she's running out of money and all that's left is…" at bounding box center [189, 317] width 218 height 85
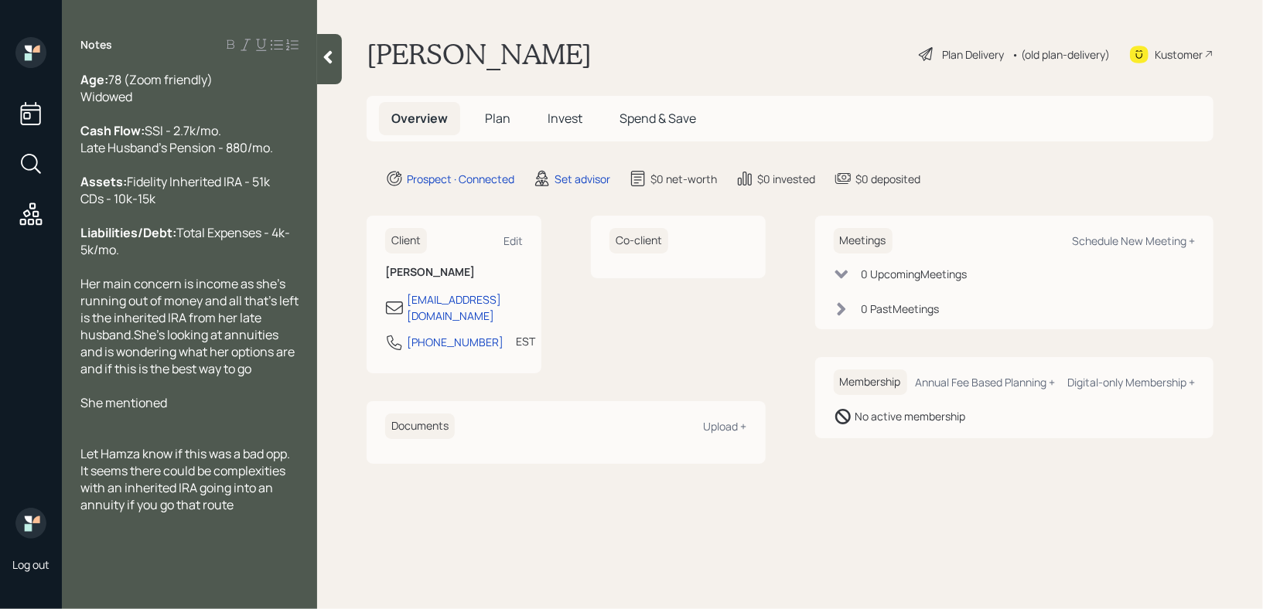
click at [158, 513] on span "Let Hamza know if this was a bad opp. It seems there could be complexities with…" at bounding box center [186, 479] width 212 height 68
click at [275, 513] on div "Let Hamza know if this was a bad opp. It seems there could be complexities with…" at bounding box center [189, 479] width 218 height 68
click at [265, 428] on div at bounding box center [189, 419] width 218 height 17
click at [282, 411] on div "She mentioned" at bounding box center [189, 402] width 218 height 17
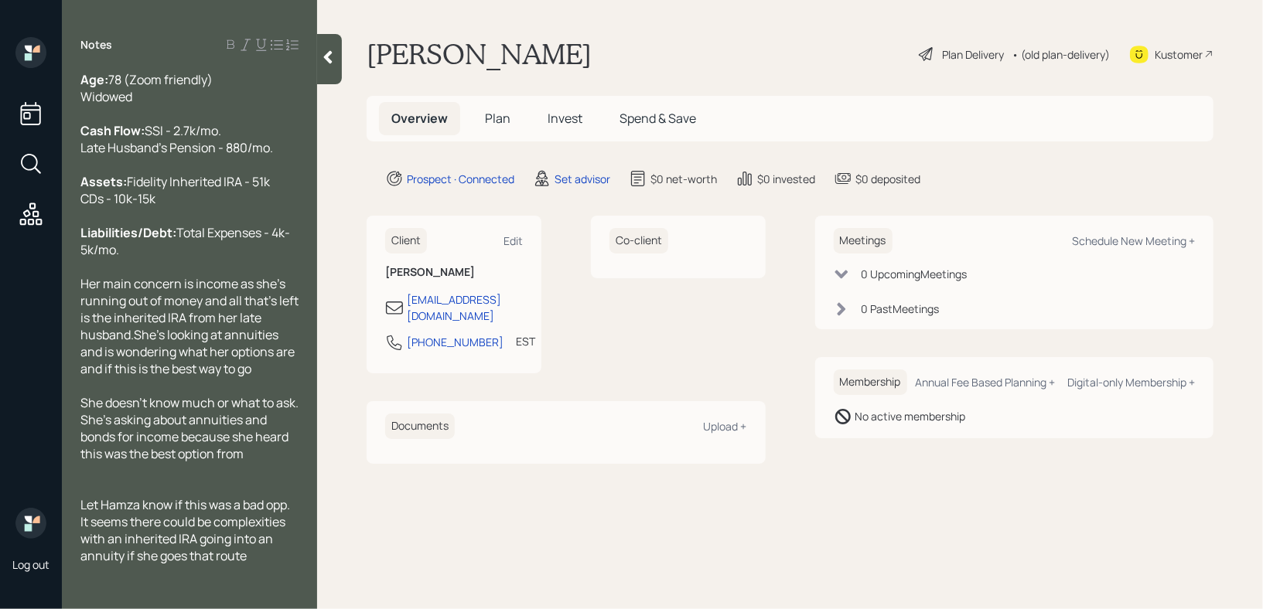
click at [302, 471] on div "Age: [DEMOGRAPHIC_DATA] (Zoom friendly) Widowed Cash Flow: SSI - 2.7k/mo. Late …" at bounding box center [189, 317] width 255 height 493
click at [293, 462] on div "She doesn't know much or what to ask. She's asking about annuities and bonds fo…" at bounding box center [189, 428] width 218 height 68
click at [237, 479] on div "She doesn't know much or what to ask. She's asking about annuities and bonds fo…" at bounding box center [189, 436] width 218 height 85
click at [202, 513] on div at bounding box center [189, 504] width 218 height 17
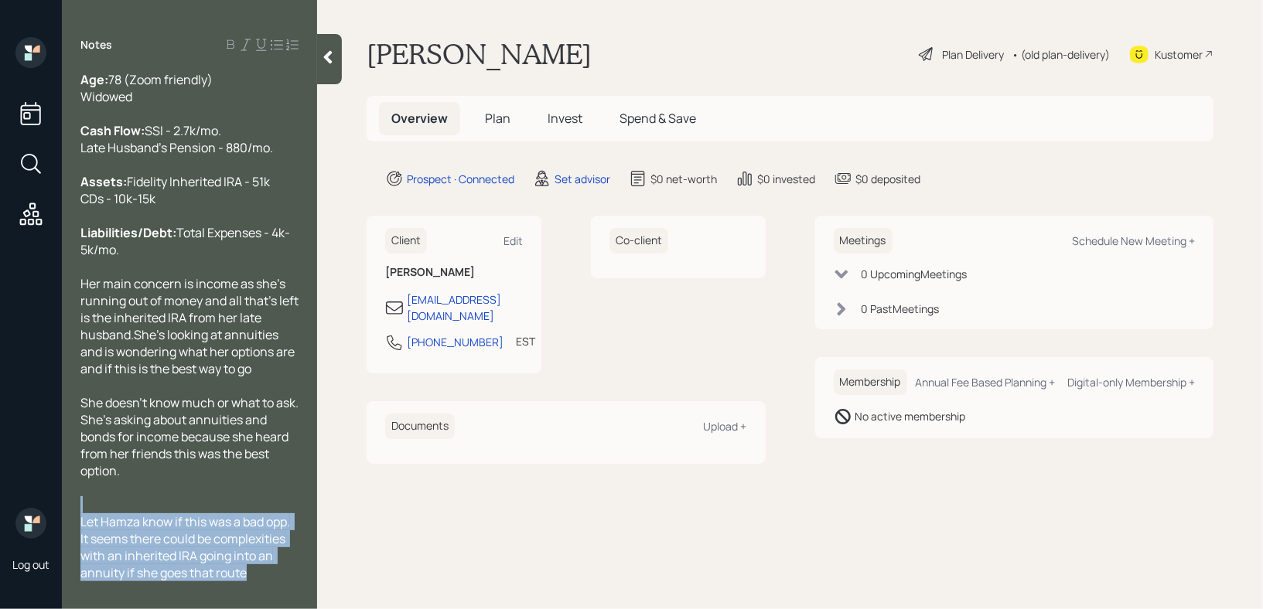
drag, startPoint x: 256, startPoint y: 585, endPoint x: 48, endPoint y: 520, distance: 218.1
click at [48, 520] on div "Log out Notes Age: [DEMOGRAPHIC_DATA] (Zoom friendly) Widowed Cash Flow: SSI - …" at bounding box center [631, 304] width 1263 height 609
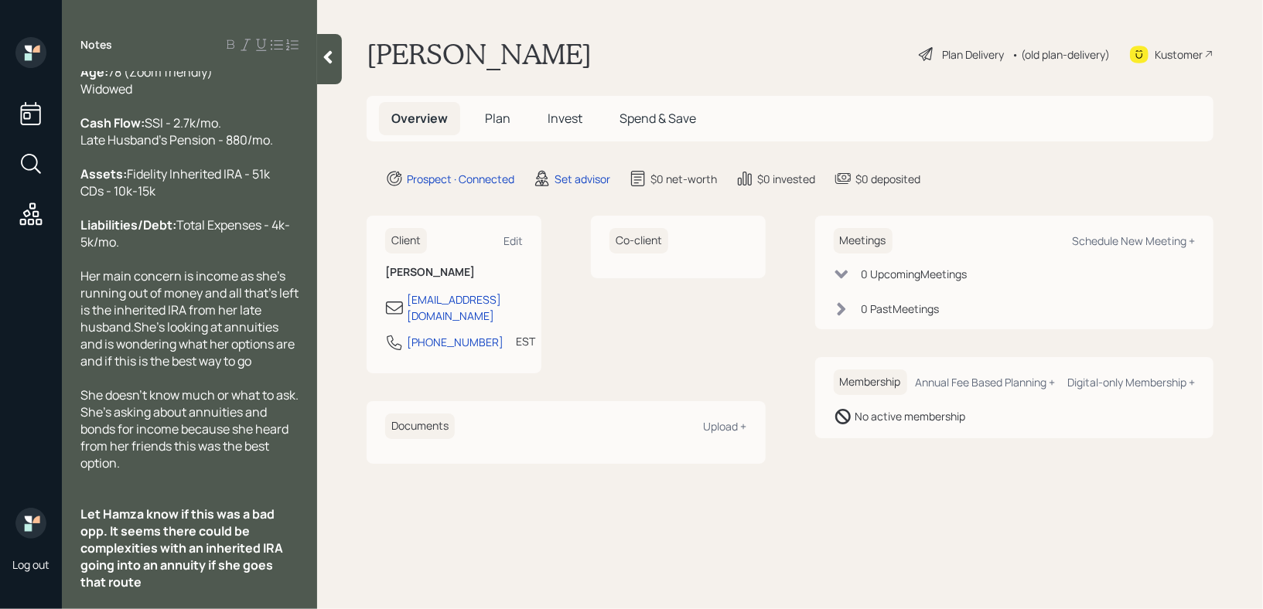
click at [157, 506] on div at bounding box center [189, 497] width 218 height 17
click at [278, 580] on div "Let Hamza know if this was a bad opp. It seems there could be complexities with…" at bounding box center [189, 548] width 218 height 85
click at [238, 591] on div "Notes Age: [DEMOGRAPHIC_DATA] (Zoom friendly) Widowed Cash Flow: SSI - 2.7k/mo.…" at bounding box center [189, 304] width 255 height 609
click at [238, 580] on div "Let Hamza know if this was a bad opp. It seems there could be complexities with…" at bounding box center [189, 548] width 218 height 85
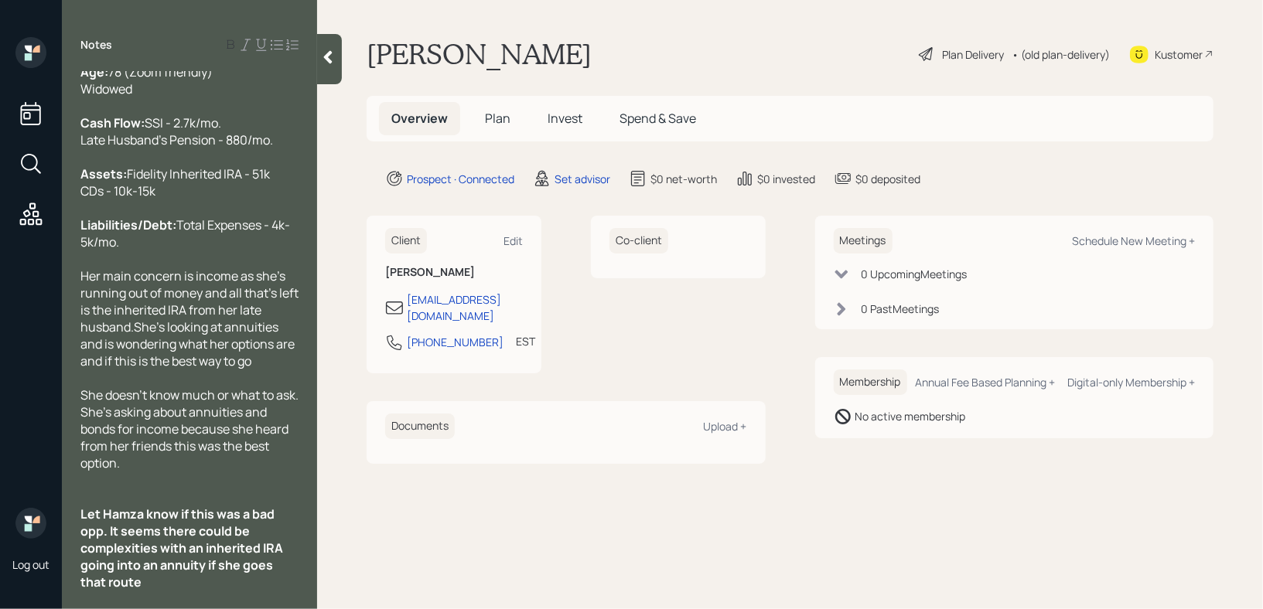
scroll to position [0, 0]
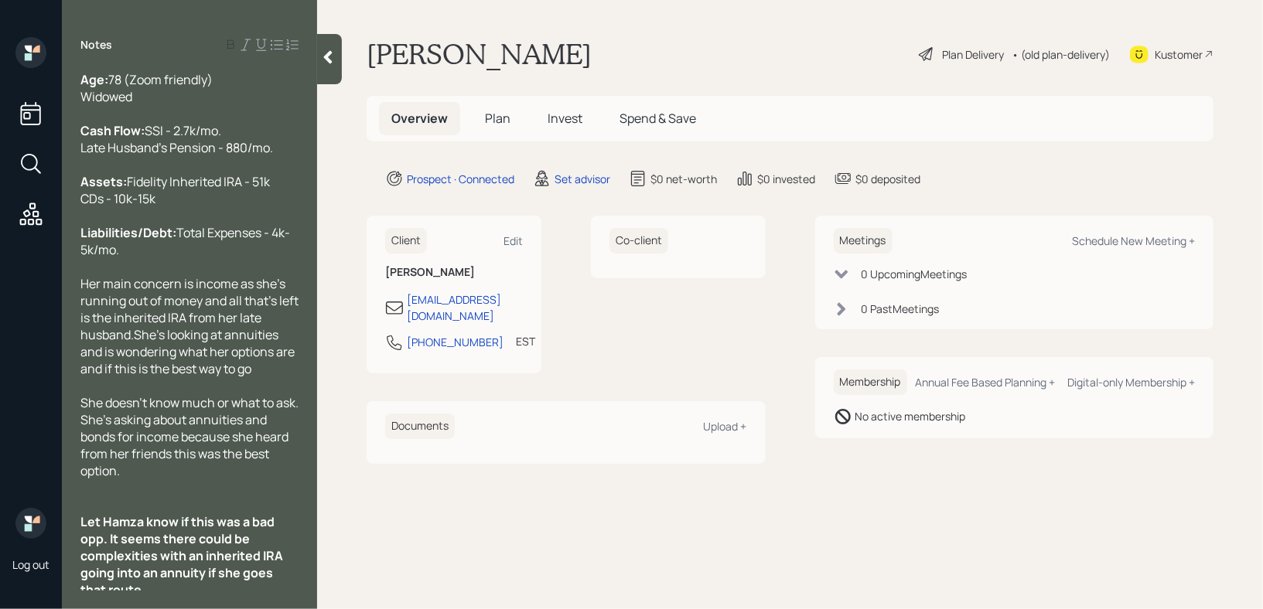
click at [193, 496] on div at bounding box center [189, 487] width 218 height 17
click at [280, 207] on div "Assets: Fidelity Inherited IRA - 51k CDs - 10k-15k" at bounding box center [189, 190] width 218 height 34
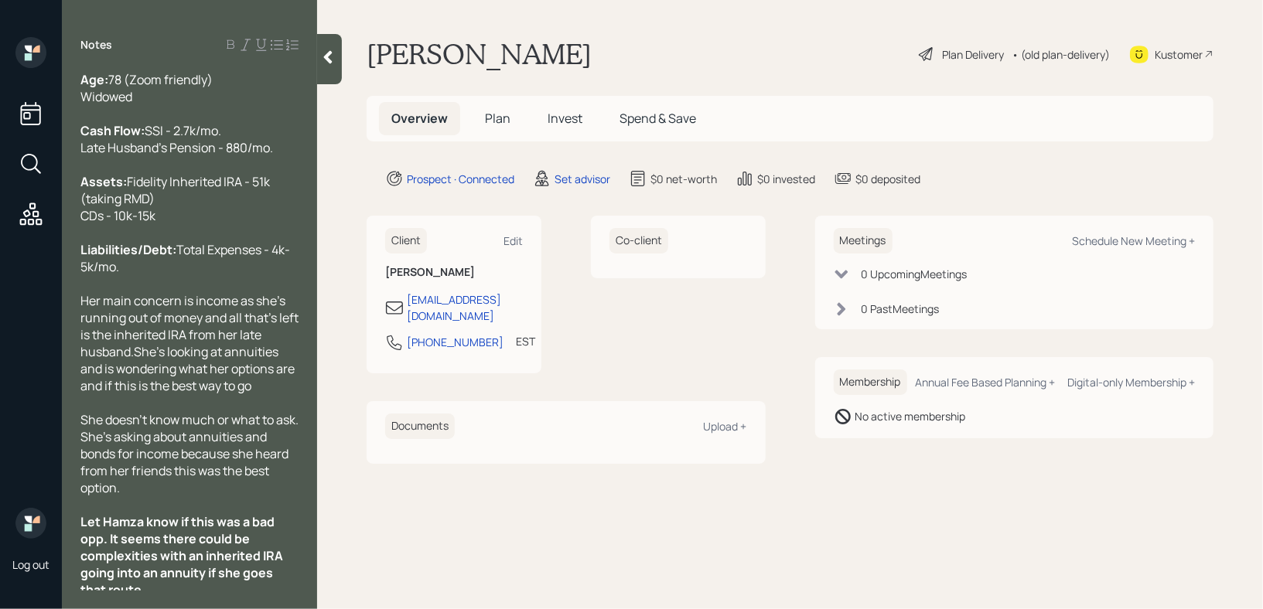
click at [337, 60] on div at bounding box center [329, 59] width 25 height 50
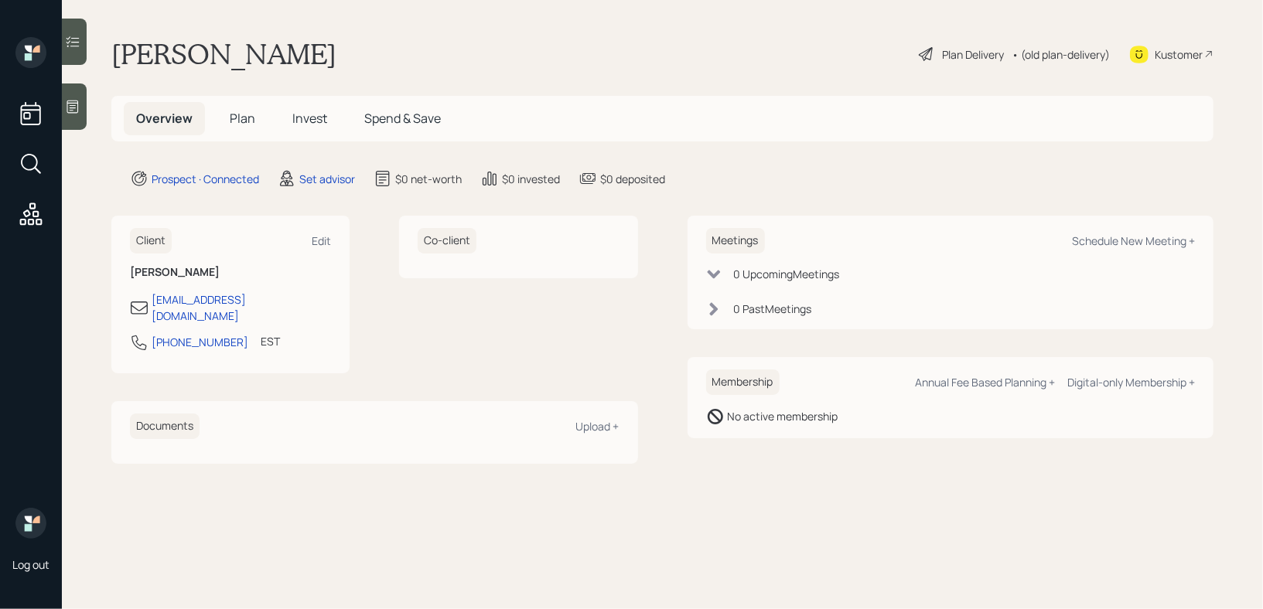
click at [513, 39] on div "[PERSON_NAME] Plan Delivery • (old plan-delivery) Kustomer" at bounding box center [662, 54] width 1102 height 34
